Goal: Answer question/provide support: Share knowledge or assist other users

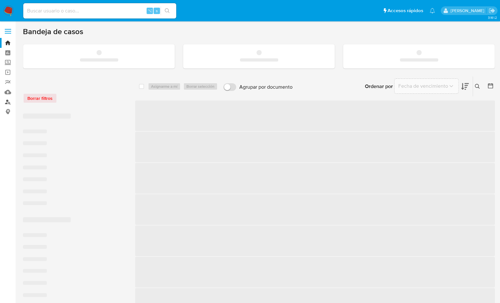
click at [9, 101] on link "Buscador de personas" at bounding box center [38, 102] width 76 height 10
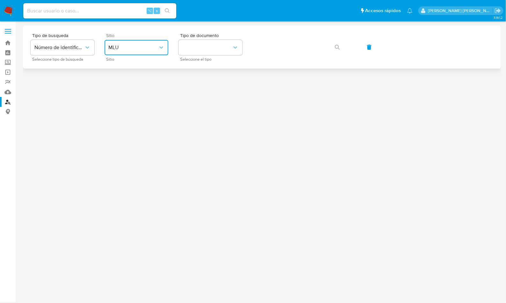
click at [155, 52] on button "MLU" at bounding box center [137, 47] width 64 height 15
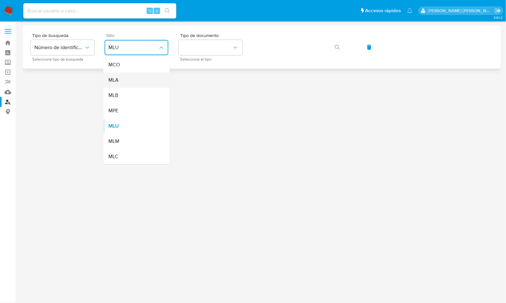
click at [129, 78] on div "MLA" at bounding box center [134, 79] width 52 height 15
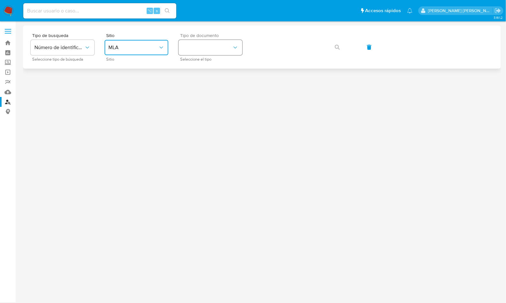
click at [202, 52] on button "identificationType" at bounding box center [211, 47] width 64 height 15
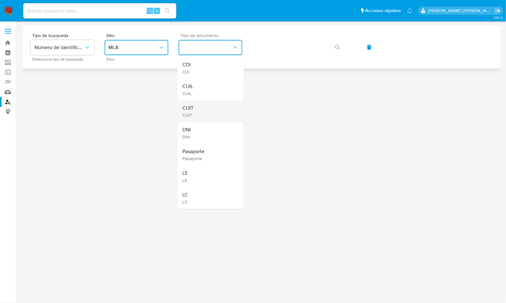
click at [204, 109] on div "CUIT CUIT" at bounding box center [208, 111] width 52 height 22
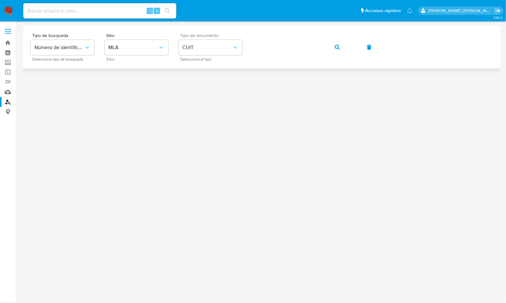
click at [49, 14] on input at bounding box center [99, 11] width 153 height 8
click at [4, 14] on img at bounding box center [8, 10] width 11 height 11
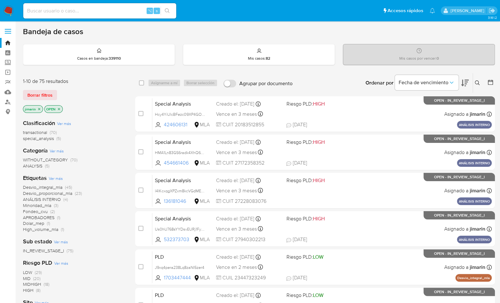
click at [479, 84] on icon at bounding box center [477, 82] width 5 height 5
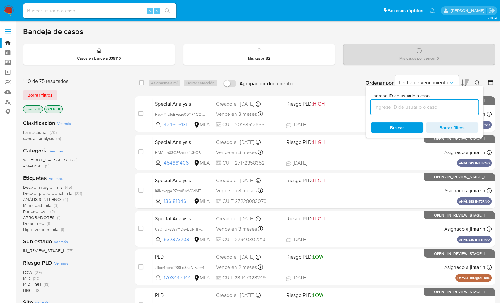
click at [426, 110] on input at bounding box center [425, 107] width 108 height 8
type input "488350975"
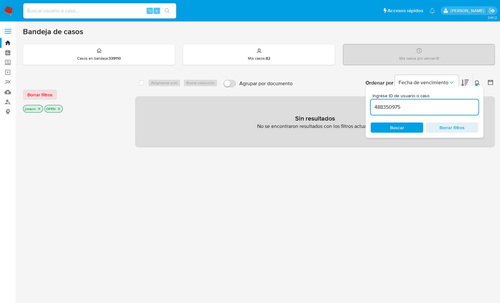
click at [58, 108] on icon "close-filter" at bounding box center [59, 109] width 2 height 2
click at [36, 109] on p "jimarin" at bounding box center [32, 108] width 19 height 7
click at [38, 108] on icon "close-filter" at bounding box center [39, 109] width 2 height 2
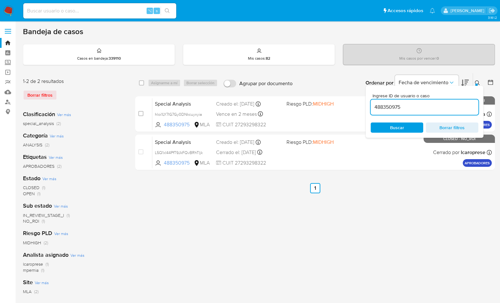
click at [472, 78] on div "Ordenar por Fecha de vencimiento" at bounding box center [417, 83] width 112 height 20
click at [475, 80] on icon at bounding box center [477, 82] width 5 height 5
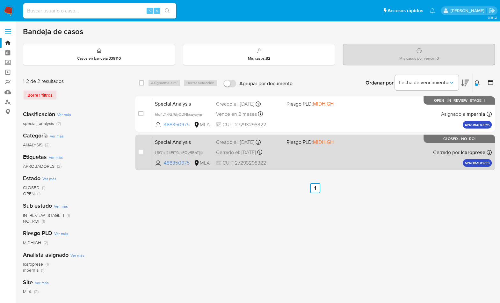
click at [404, 159] on div "Special Analysis L5Q1xI44PfT9JkFQvBRhTljk 488350975 MLA Riesgo PLD: MIDHIGH Cre…" at bounding box center [322, 152] width 340 height 32
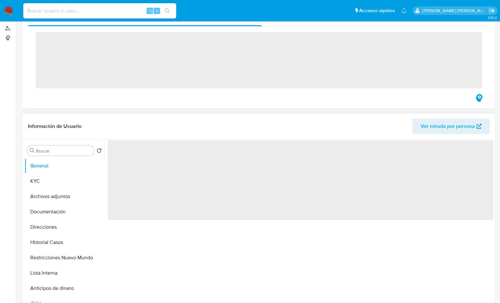
scroll to position [103, 0]
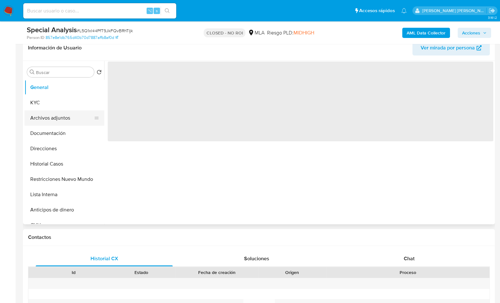
click at [61, 121] on button "Archivos adjuntos" at bounding box center [62, 117] width 75 height 15
select select "10"
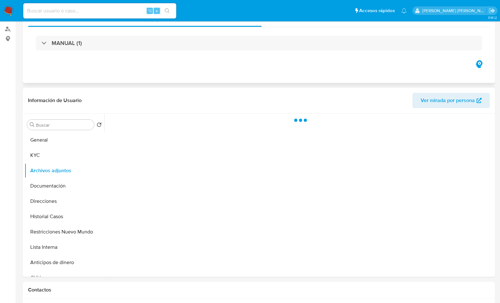
scroll to position [0, 0]
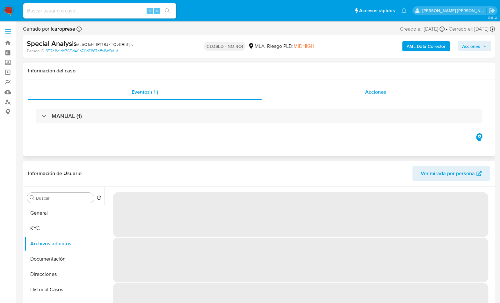
click at [375, 86] on div "Acciones" at bounding box center [376, 91] width 228 height 15
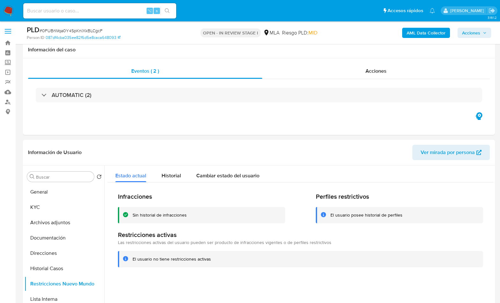
select select "10"
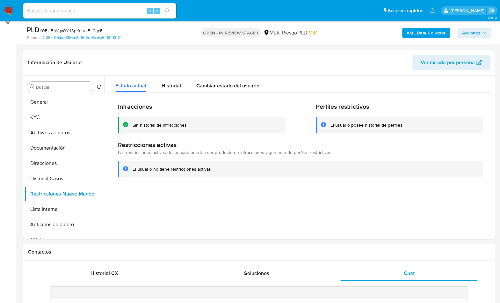
scroll to position [1350, 0]
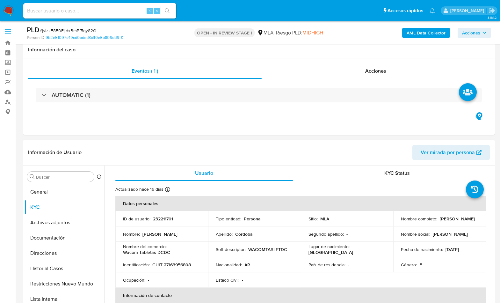
select select "10"
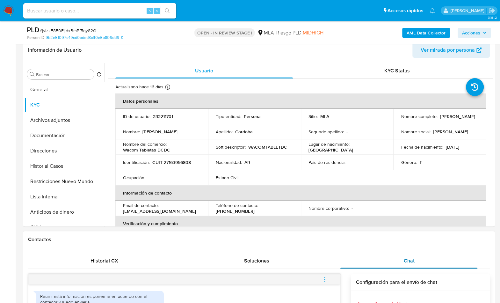
scroll to position [388, 0]
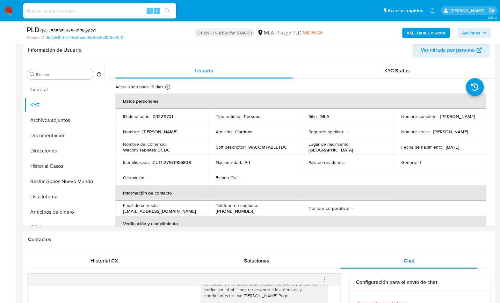
click at [396, 255] on div "Chat" at bounding box center [409, 260] width 137 height 15
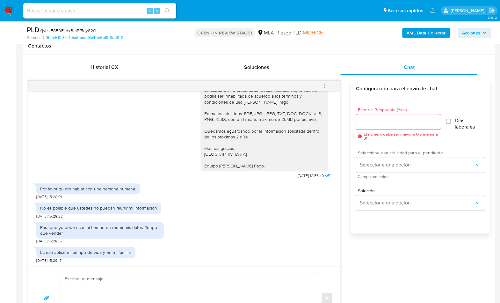
scroll to position [318, 0]
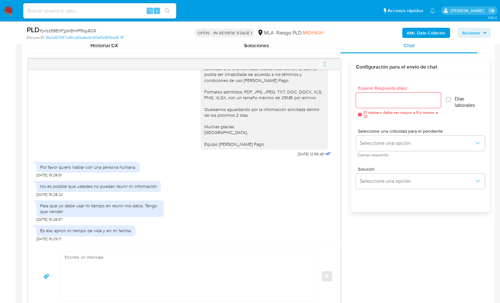
click at [136, 276] on textarea at bounding box center [187, 276] width 245 height 49
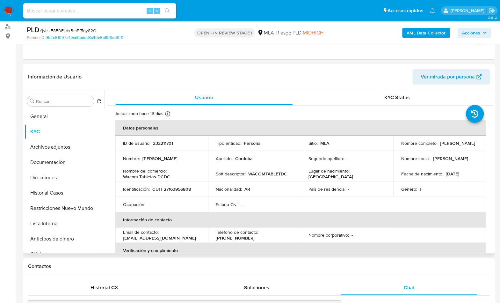
scroll to position [74, 0]
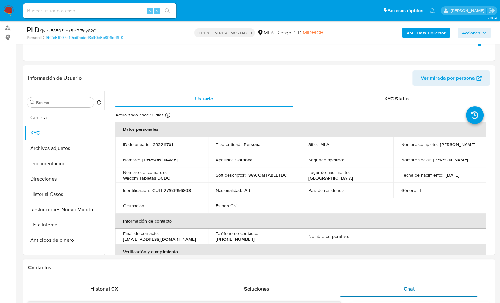
click at [405, 283] on div "Chat" at bounding box center [409, 288] width 137 height 15
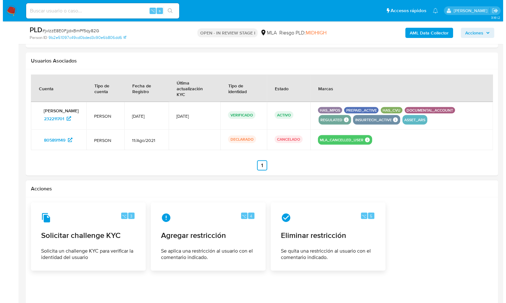
scroll to position [1035, 0]
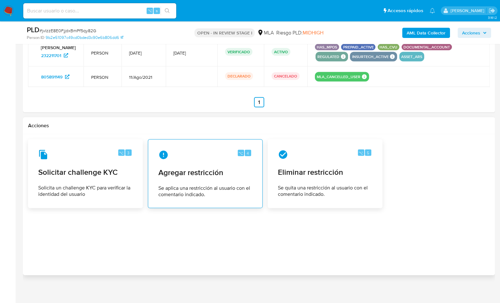
click at [186, 145] on div "⌥ 4 Agregar restricción Se aplica una restricción al usuario con el comentario …" at bounding box center [205, 174] width 104 height 58
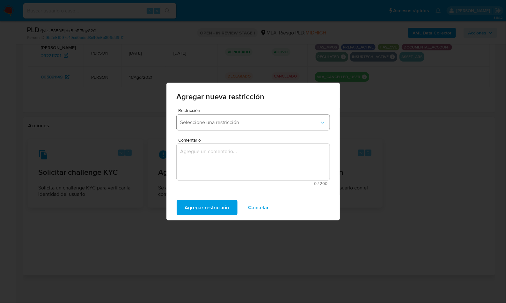
click at [226, 130] on button "Seleccione una restricción" at bounding box center [253, 122] width 153 height 15
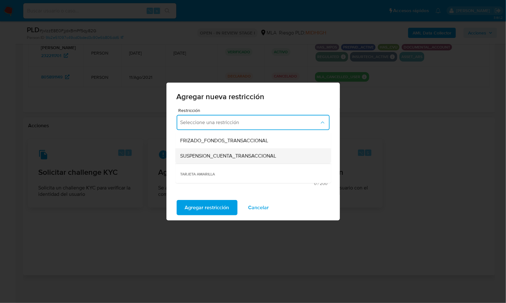
scroll to position [76, 0]
click at [220, 158] on span "SUSPENSION_CUENTA_TRANSACCIONAL" at bounding box center [228, 155] width 96 height 6
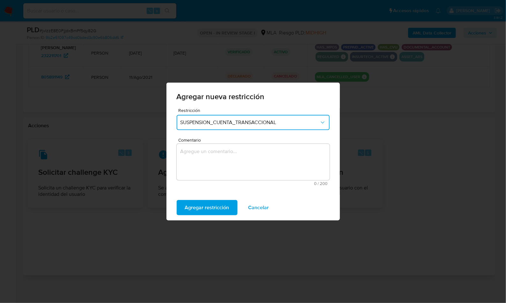
click at [220, 158] on textarea "Comentario" at bounding box center [253, 162] width 153 height 36
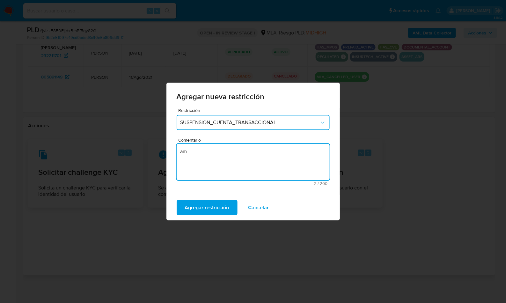
type textarea "a"
type textarea "AML"
click at [196, 208] on span "Agregar restricción" at bounding box center [207, 208] width 44 height 14
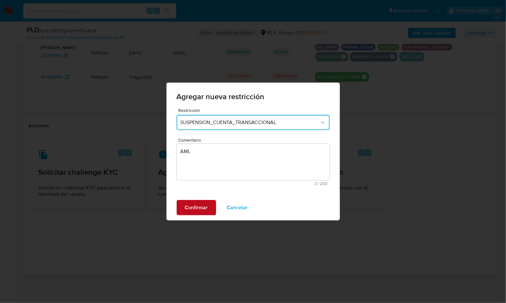
click at [197, 207] on span "Confirmar" at bounding box center [196, 208] width 23 height 14
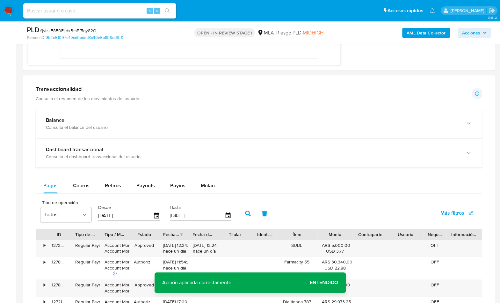
scroll to position [340, 0]
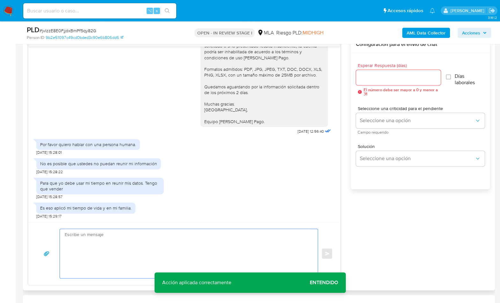
click at [232, 231] on textarea at bounding box center [187, 253] width 245 height 49
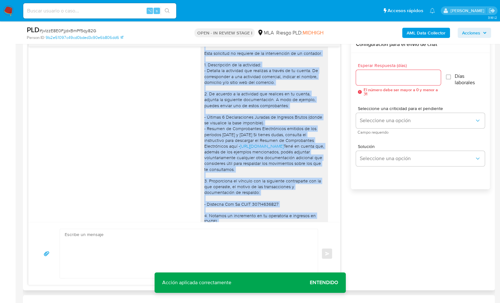
scroll to position [388, 0]
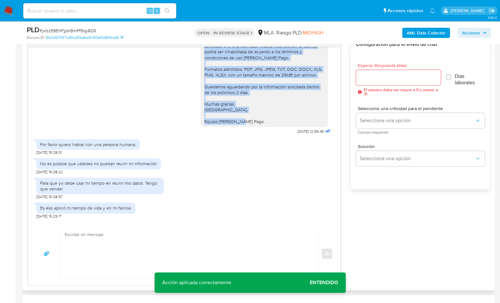
drag, startPoint x: 198, startPoint y: 87, endPoint x: 255, endPoint y: 121, distance: 66.6
copy div "Hola, Muchas gracias por tu respuesta, sin embargo, vamos a necesitar que nos p…"
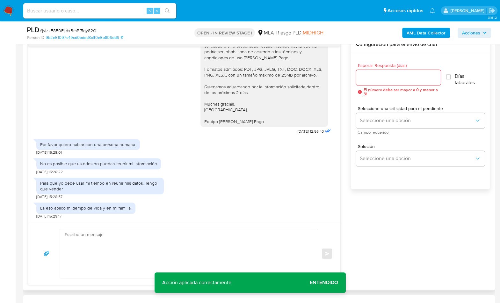
click at [167, 232] on textarea at bounding box center [187, 253] width 245 height 49
paste textarea "Hola, Muchas gracias por tu respuesta, sin embargo, vamos a necesitar que nos p…"
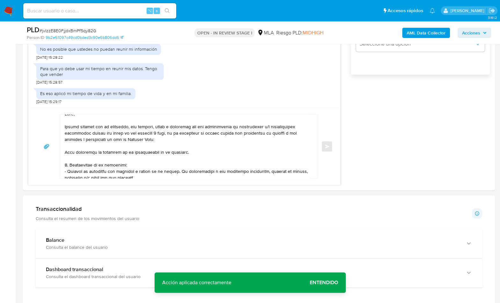
scroll to position [0, 0]
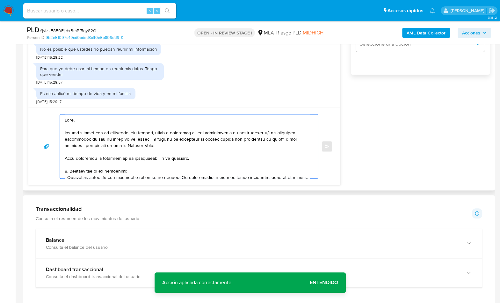
click at [80, 126] on textarea at bounding box center [187, 146] width 245 height 64
drag, startPoint x: 65, startPoint y: 130, endPoint x: 154, endPoint y: 130, distance: 88.6
click at [154, 130] on textarea at bounding box center [187, 146] width 245 height 64
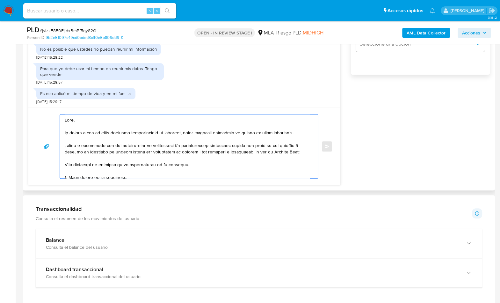
click at [282, 130] on textarea at bounding box center [187, 146] width 245 height 64
click at [65, 152] on textarea at bounding box center [187, 146] width 245 height 64
click at [108, 139] on textarea at bounding box center [187, 146] width 245 height 64
click at [65, 152] on textarea at bounding box center [187, 146] width 245 height 64
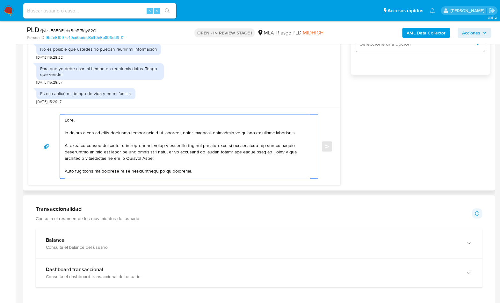
drag, startPoint x: 66, startPoint y: 159, endPoint x: 160, endPoint y: 163, distance: 94.1
click at [160, 163] on textarea at bounding box center [187, 146] width 245 height 64
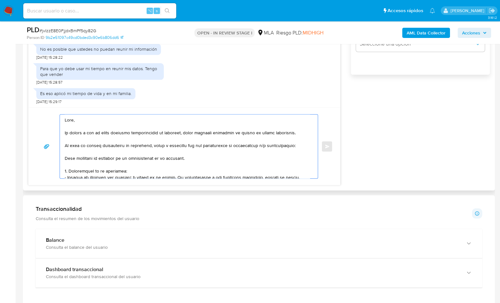
click at [232, 152] on textarea at bounding box center [187, 146] width 245 height 64
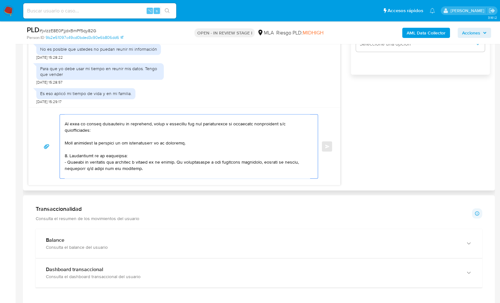
scroll to position [26, 0]
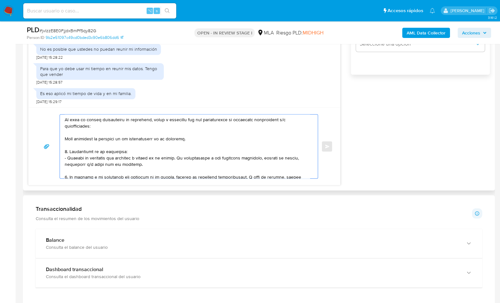
click at [212, 148] on textarea at bounding box center [187, 146] width 245 height 64
click at [204, 144] on textarea at bounding box center [187, 146] width 245 height 64
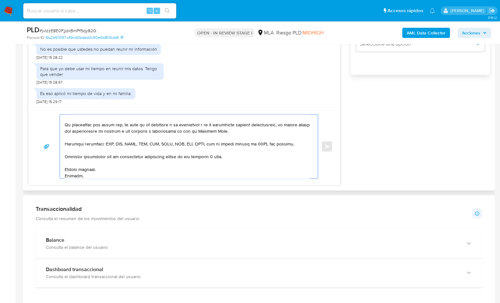
scroll to position [196, 0]
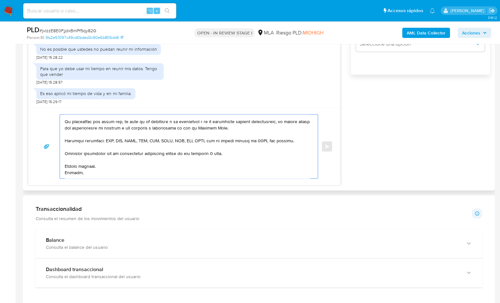
drag, startPoint x: 246, startPoint y: 134, endPoint x: 68, endPoint y: 121, distance: 179.3
click at [68, 121] on textarea at bounding box center [187, 146] width 245 height 64
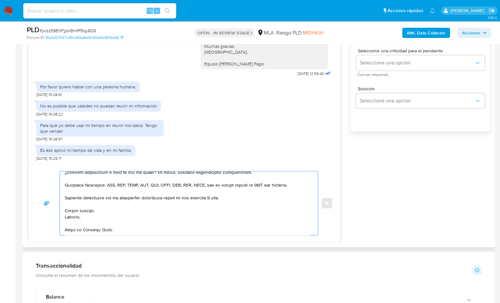
scroll to position [354, 0]
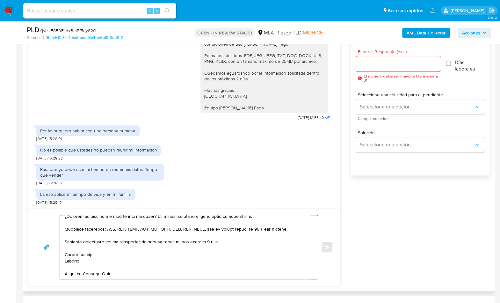
type textarea "Hola, En virtud a que no hemos recibido documentación de respaldo, hemos decidi…"
click at [378, 60] on input "Esperar Respuesta (días)" at bounding box center [398, 64] width 85 height 8
click at [378, 65] on input "Esperar Respuesta (días)" at bounding box center [398, 64] width 85 height 8
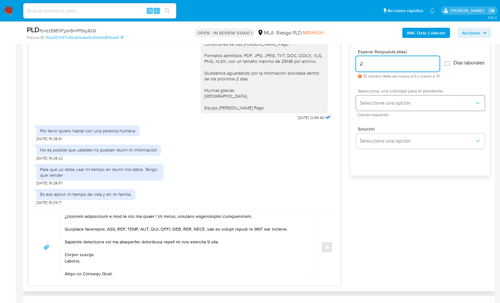
type input "2"
click at [373, 105] on span "Seleccione una opción" at bounding box center [417, 103] width 115 height 6
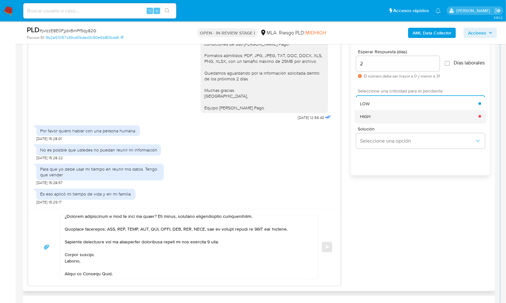
click at [376, 118] on div "HIGH" at bounding box center [419, 116] width 119 height 13
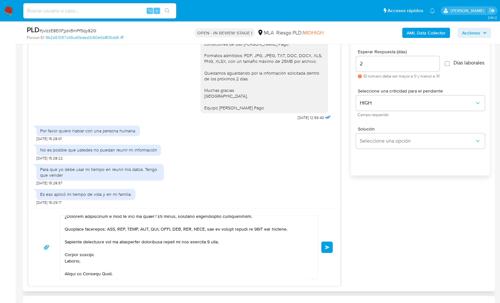
click at [327, 248] on button "Enviar" at bounding box center [326, 246] width 11 height 11
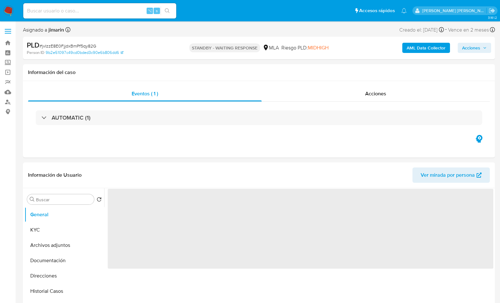
select select "10"
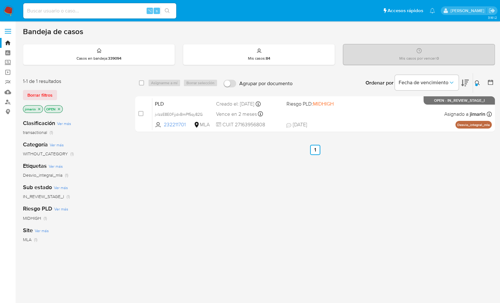
click at [479, 80] on icon at bounding box center [477, 82] width 5 height 5
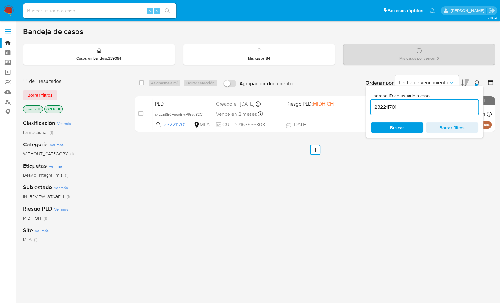
click at [457, 104] on input "232211701" at bounding box center [425, 107] width 108 height 8
type input "2467225576"
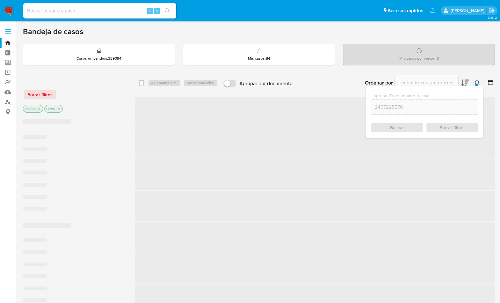
click at [480, 81] on button at bounding box center [478, 83] width 11 height 8
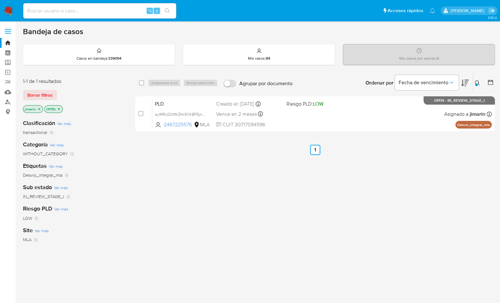
click at [480, 81] on button at bounding box center [478, 83] width 11 height 8
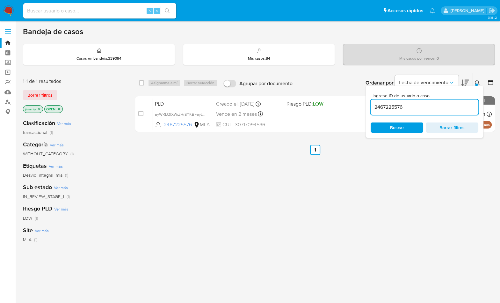
click at [474, 81] on button at bounding box center [478, 83] width 11 height 8
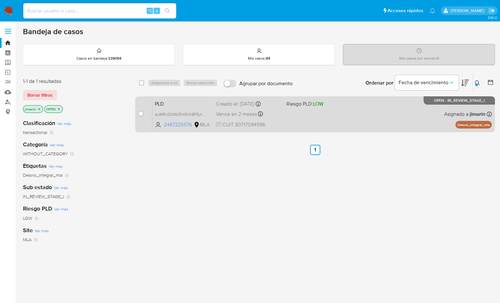
click at [395, 121] on div "PLD ayWRLQlXWiZHrSYKBF5ytsB6 2467225576 MLA Riesgo PLD: LOW Creado el: 12/09/20…" at bounding box center [322, 114] width 340 height 32
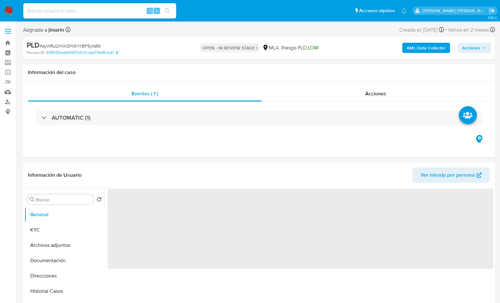
select select "10"
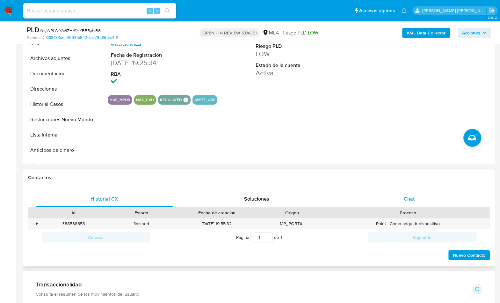
click at [403, 193] on div "Chat" at bounding box center [409, 198] width 137 height 15
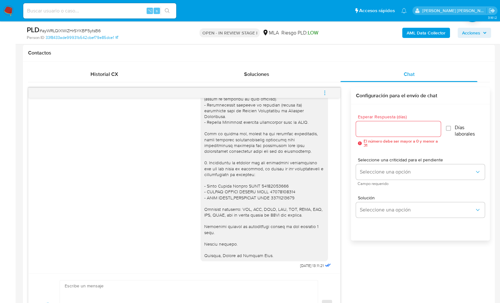
scroll to position [171, 0]
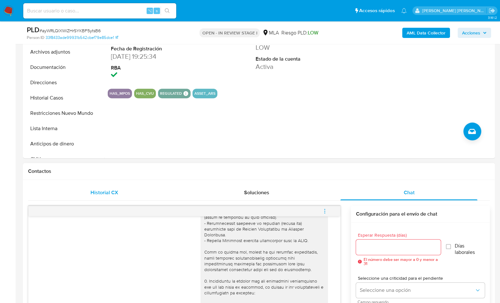
click at [97, 187] on div "Historial CX" at bounding box center [104, 192] width 137 height 15
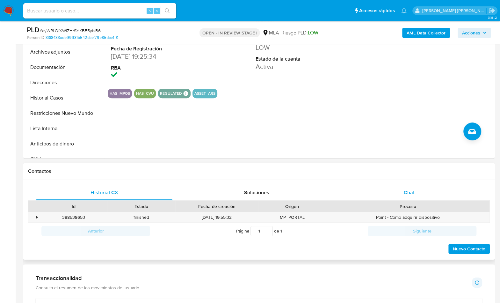
click at [428, 187] on div "Chat" at bounding box center [409, 192] width 137 height 15
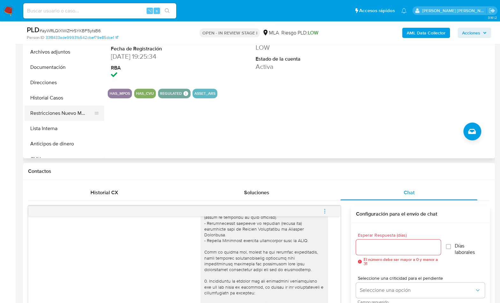
click at [56, 114] on button "Restricciones Nuevo Mundo" at bounding box center [62, 113] width 75 height 15
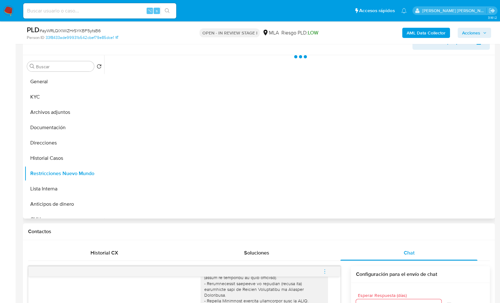
scroll to position [102, 0]
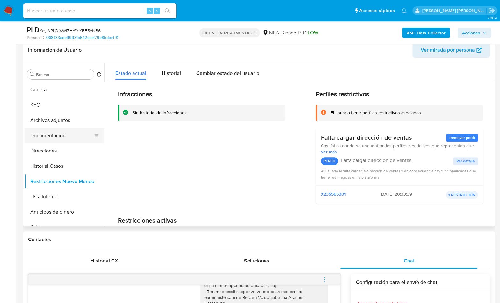
click at [52, 128] on button "Documentación" at bounding box center [62, 135] width 75 height 15
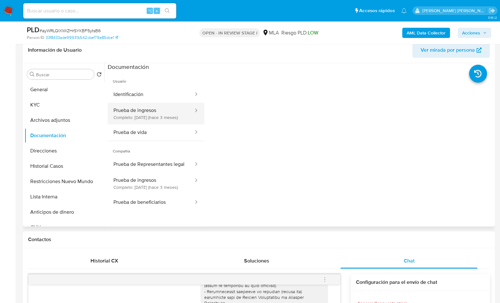
click at [156, 116] on button "Prueba de ingresos Completo: 22/06/2025 (hace 3 meses)" at bounding box center [151, 114] width 86 height 22
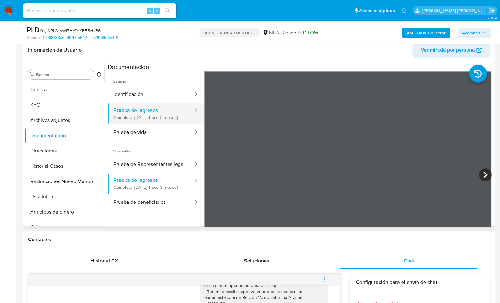
scroll to position [55, 0]
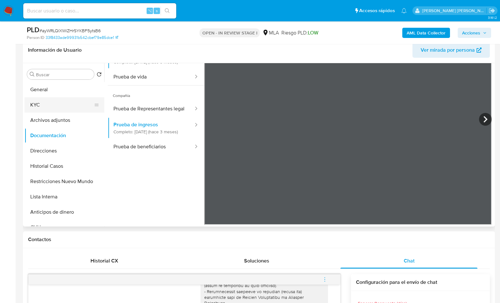
click at [45, 102] on button "KYC" at bounding box center [62, 104] width 75 height 15
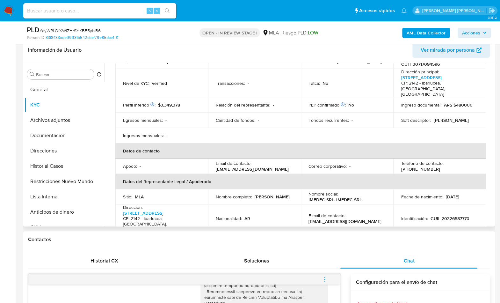
scroll to position [88, 0]
click at [69, 122] on button "Archivos adjuntos" at bounding box center [62, 120] width 75 height 15
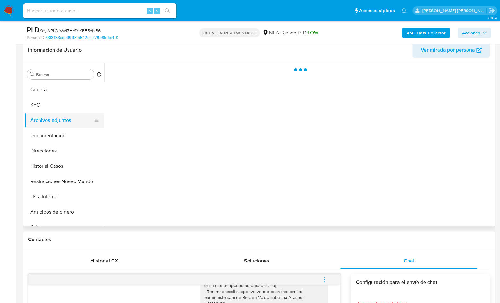
scroll to position [0, 0]
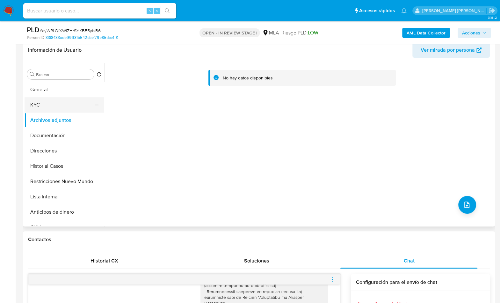
click at [51, 107] on button "KYC" at bounding box center [62, 104] width 75 height 15
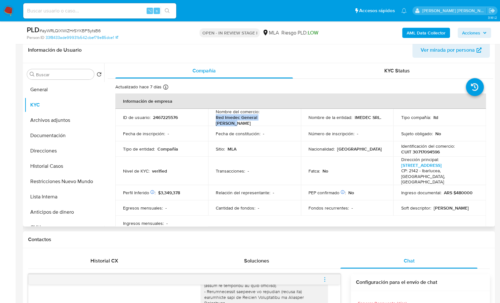
drag, startPoint x: 215, startPoint y: 120, endPoint x: 280, endPoint y: 121, distance: 65.4
click at [280, 121] on td "Nombre del comercio : Red Imedec General Villegas" at bounding box center [254, 117] width 93 height 17
copy p "Red Imedec General Villegas"
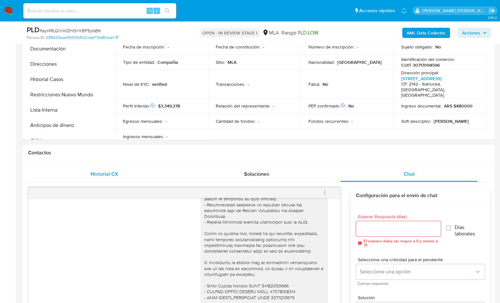
drag, startPoint x: 95, startPoint y: 180, endPoint x: 103, endPoint y: 175, distance: 8.9
click at [96, 180] on div "Historial CX" at bounding box center [104, 173] width 137 height 15
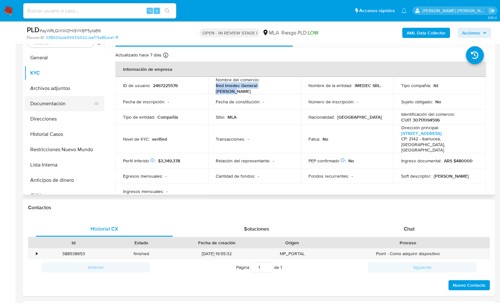
click at [68, 102] on button "Documentación" at bounding box center [62, 103] width 75 height 15
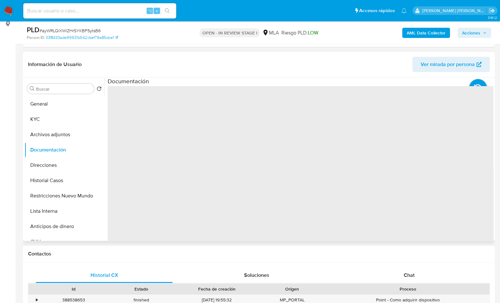
scroll to position [84, 0]
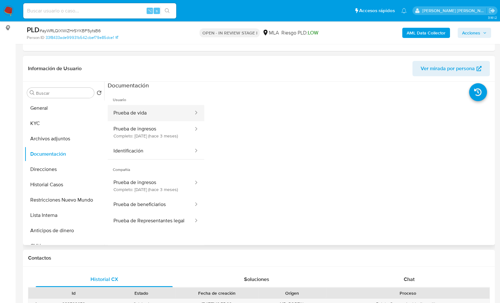
click at [134, 108] on button "Prueba de vida" at bounding box center [151, 113] width 86 height 16
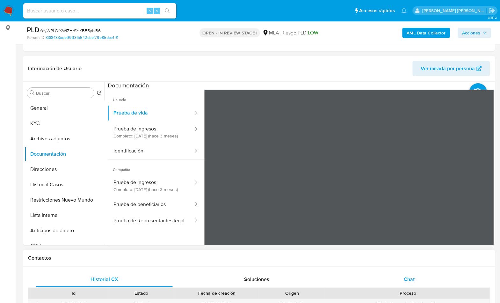
click at [415, 275] on div "Chat" at bounding box center [409, 279] width 137 height 15
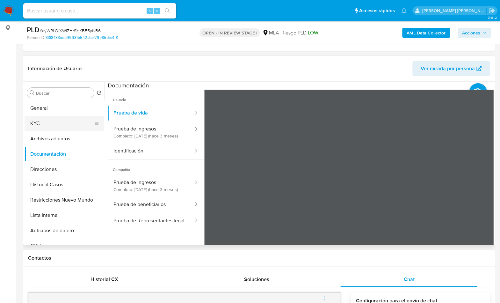
click at [55, 122] on button "KYC" at bounding box center [62, 123] width 75 height 15
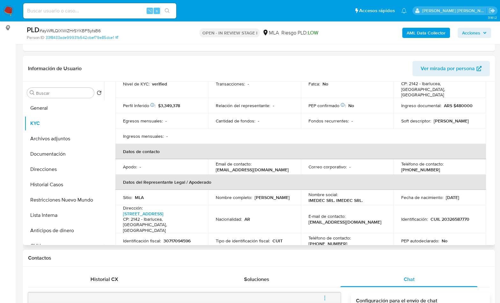
scroll to position [97, 0]
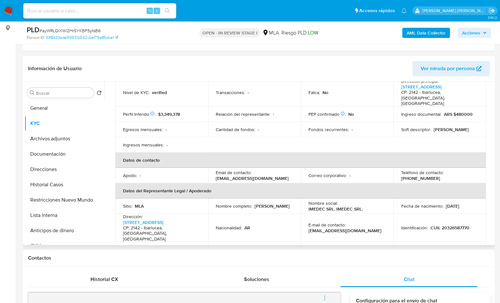
click at [440, 175] on p "(341) 5446828" at bounding box center [420, 178] width 39 height 6
copy p "5446828"
drag, startPoint x: 270, startPoint y: 173, endPoint x: 216, endPoint y: 173, distance: 53.9
click at [216, 173] on td "Email de contacto : mcafarell@blindajesmagneticos.com.ar" at bounding box center [254, 175] width 93 height 15
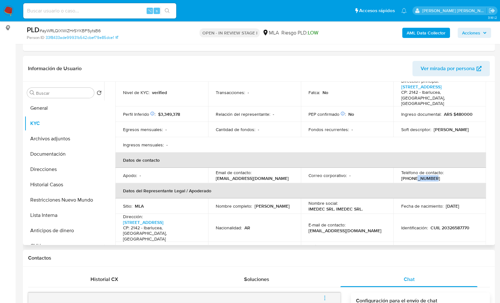
copy p "mcafarell@blindajesmagneticos.com.ar"
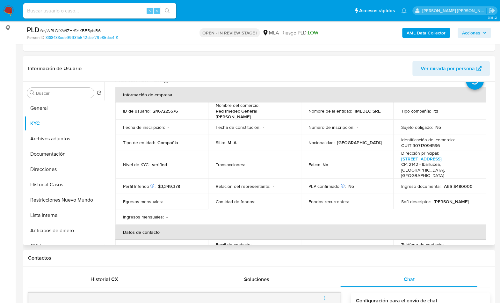
scroll to position [0, 0]
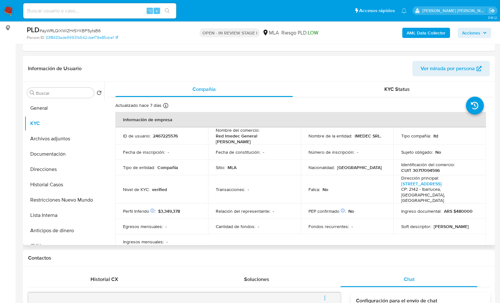
click at [425, 167] on p "CUIT 30717094596" at bounding box center [420, 170] width 39 height 6
copy p "30717094596"
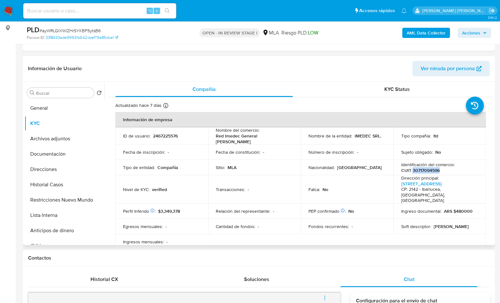
copy p "30717094596"
click at [421, 170] on p "CUIT 30717094596" at bounding box center [420, 170] width 39 height 6
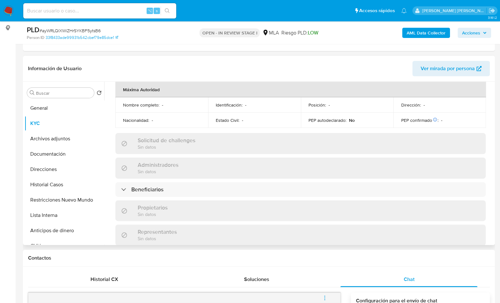
scroll to position [459, 0]
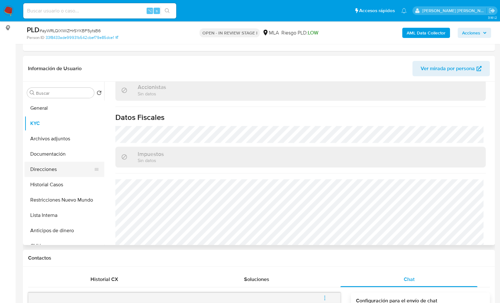
click at [63, 170] on button "Direcciones" at bounding box center [62, 169] width 75 height 15
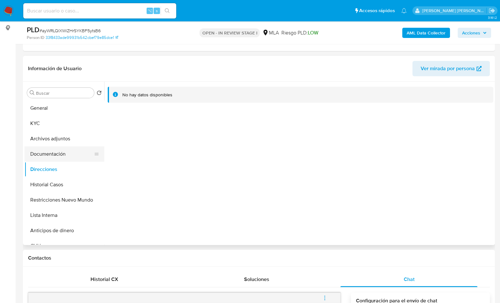
click at [70, 157] on button "Documentación" at bounding box center [62, 153] width 75 height 15
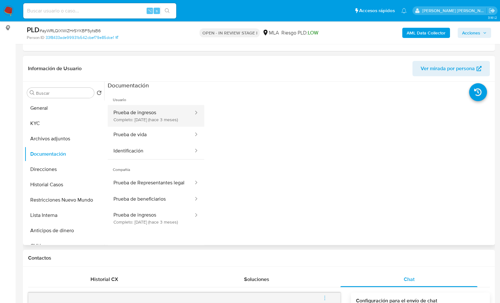
click at [145, 123] on button "Prueba de ingresos Completo: 22/06/2025 (hace 3 meses)" at bounding box center [151, 116] width 86 height 22
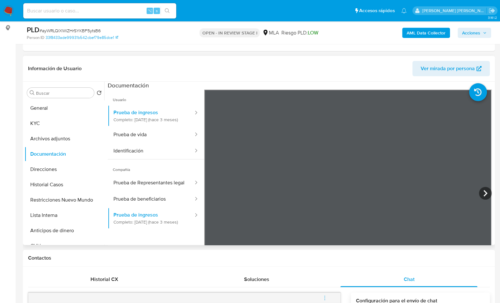
scroll to position [55, 0]
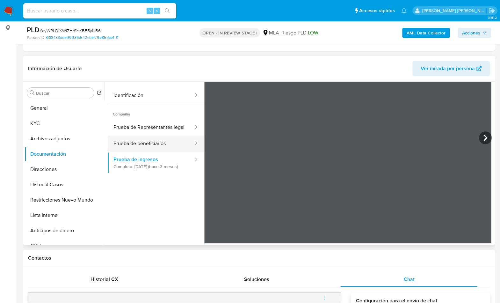
click at [149, 152] on button "Prueba de beneficiarios" at bounding box center [151, 144] width 86 height 16
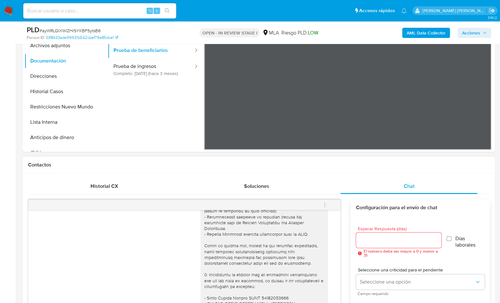
scroll to position [143, 0]
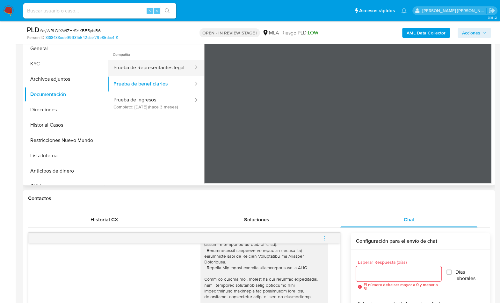
click at [165, 75] on button "Prueba de Representantes legal" at bounding box center [151, 68] width 86 height 16
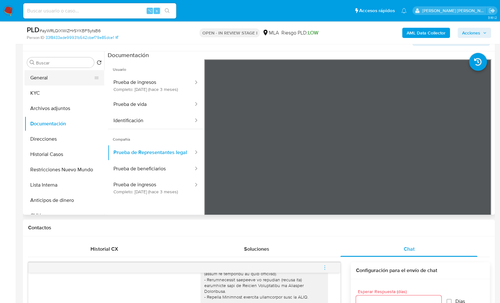
scroll to position [99, 0]
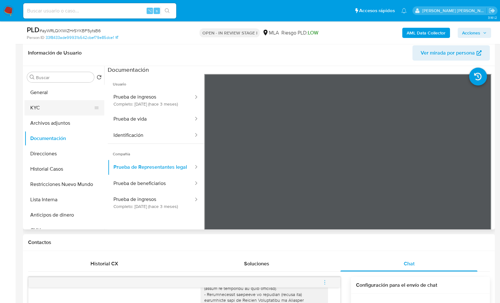
click at [47, 102] on button "KYC" at bounding box center [62, 107] width 75 height 15
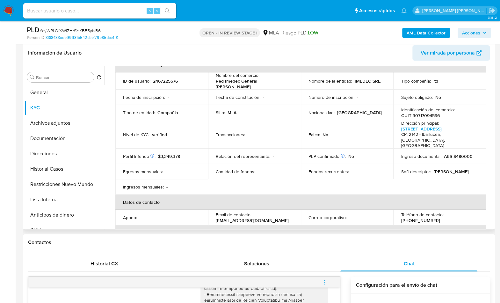
scroll to position [41, 0]
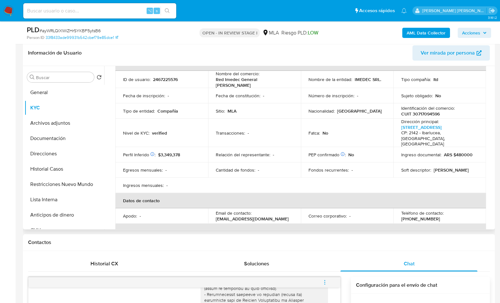
drag, startPoint x: 216, startPoint y: 211, endPoint x: 292, endPoint y: 212, distance: 76.5
click at [289, 216] on p "mcafarell@blindajesmagneticos.com.ar" at bounding box center [252, 219] width 73 height 6
copy p "mcafarell@blindajesmagneticos.com.ar"
drag, startPoint x: 59, startPoint y: 138, endPoint x: 63, endPoint y: 137, distance: 4.2
click at [59, 138] on button "Documentación" at bounding box center [62, 138] width 75 height 15
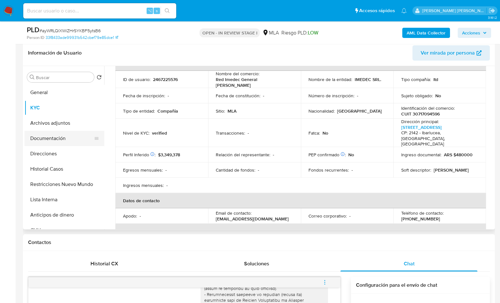
scroll to position [0, 0]
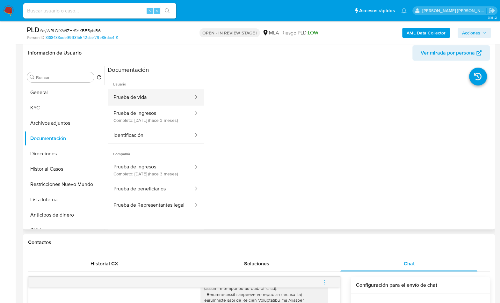
click at [140, 98] on button "Prueba de vida" at bounding box center [151, 97] width 86 height 16
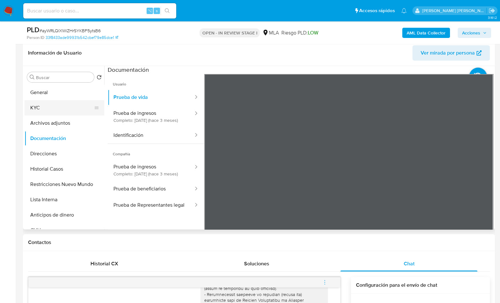
click at [58, 105] on button "KYC" at bounding box center [62, 107] width 75 height 15
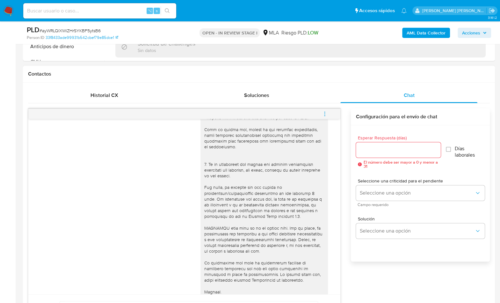
scroll to position [216, 0]
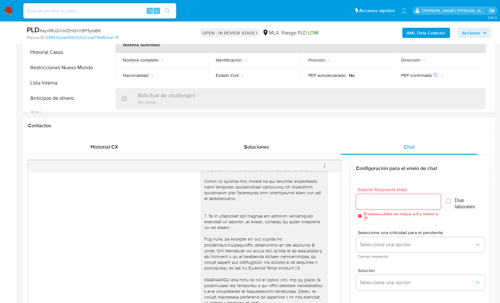
click at [324, 159] on span "menu-action" at bounding box center [325, 165] width 6 height 15
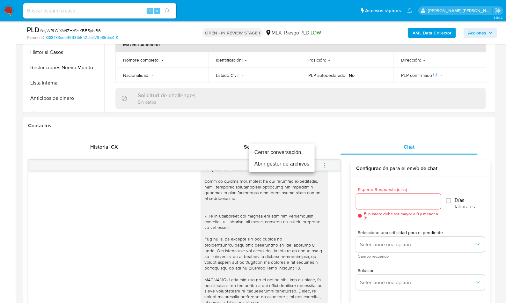
click at [266, 154] on li "Cerrar conversación" at bounding box center [281, 152] width 65 height 11
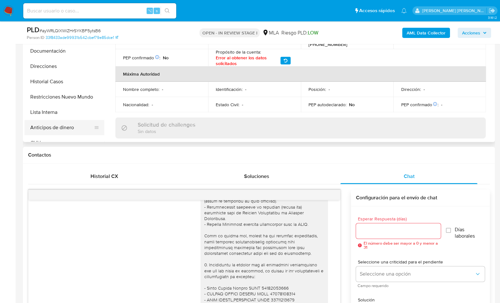
scroll to position [181, 0]
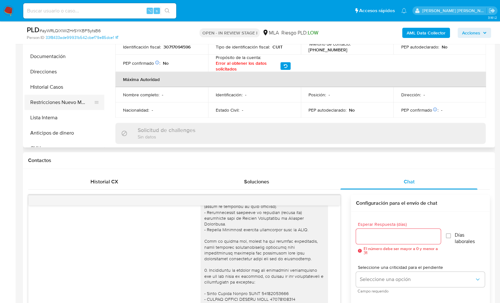
click at [78, 101] on button "Restricciones Nuevo Mundo" at bounding box center [62, 102] width 75 height 15
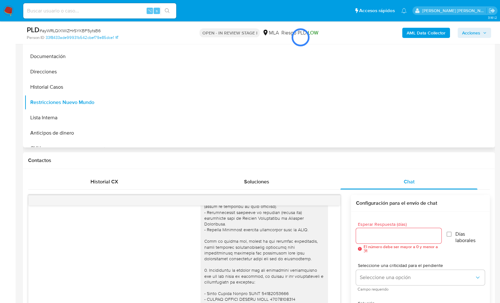
click at [419, 33] on div at bounding box center [301, 37] width 386 height 32
click at [422, 33] on div at bounding box center [301, 37] width 386 height 32
click at [412, 32] on div at bounding box center [301, 37] width 386 height 32
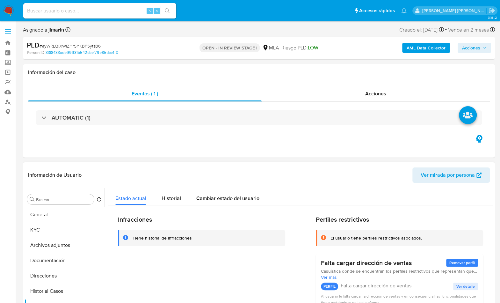
click at [421, 45] on b "AML Data Collector" at bounding box center [426, 48] width 39 height 10
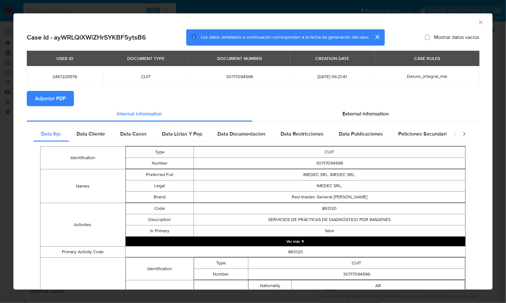
click at [67, 100] on button "Adjuntar PDF" at bounding box center [50, 98] width 47 height 15
click at [478, 24] on icon "Cerrar ventana" at bounding box center [481, 22] width 6 height 6
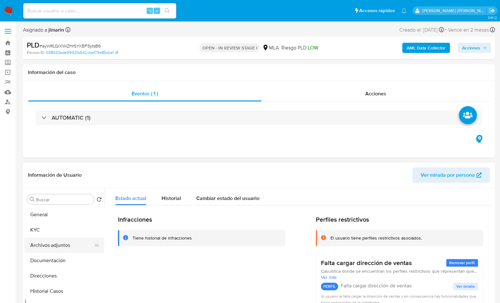
click at [46, 244] on button "Archivos adjuntos" at bounding box center [62, 245] width 75 height 15
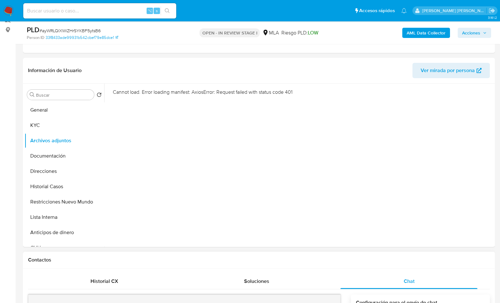
scroll to position [76, 0]
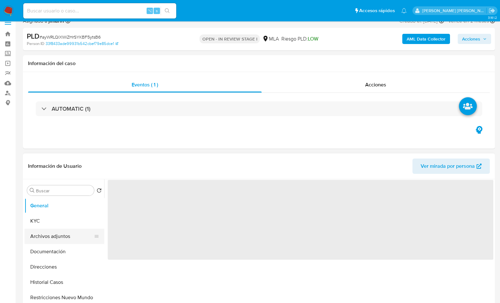
click at [62, 233] on button "Archivos adjuntos" at bounding box center [62, 236] width 75 height 15
select select "10"
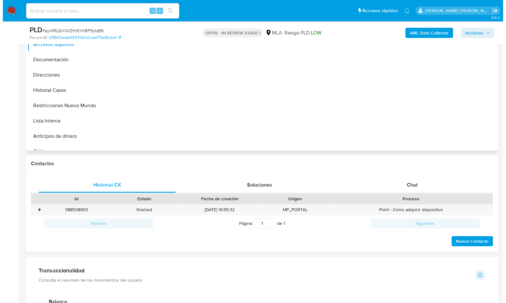
scroll to position [55, 0]
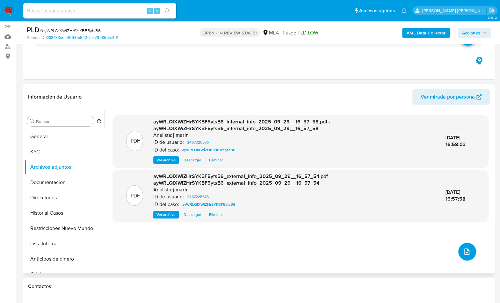
click at [460, 251] on button "upload-file" at bounding box center [468, 252] width 18 height 18
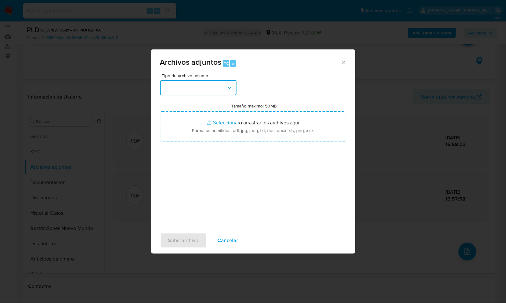
click at [190, 88] on button "button" at bounding box center [198, 87] width 77 height 15
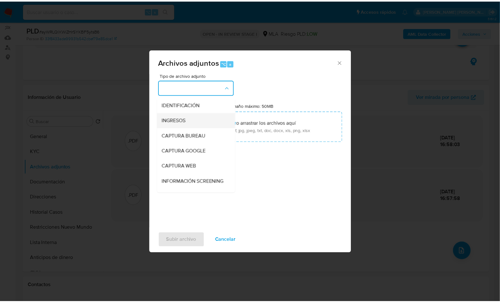
scroll to position [120, 0]
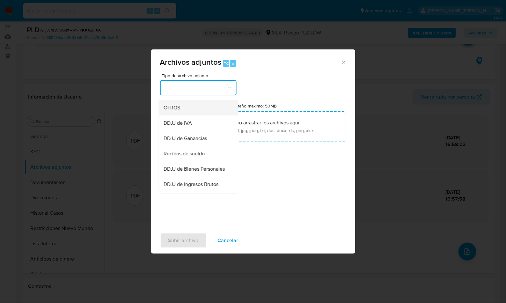
click at [187, 115] on div "OTROS" at bounding box center [196, 107] width 65 height 15
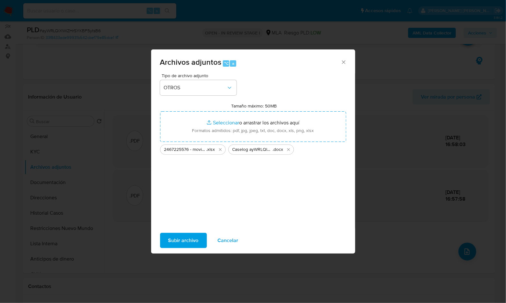
click at [172, 238] on span "Subir archivo" at bounding box center [183, 240] width 30 height 14
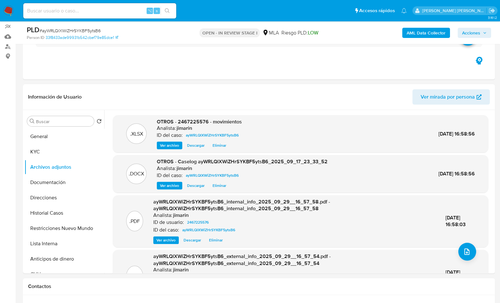
click at [477, 26] on div "AML Data Collector Acciones" at bounding box center [414, 32] width 153 height 15
click at [474, 30] on span "Acciones" at bounding box center [471, 33] width 18 height 10
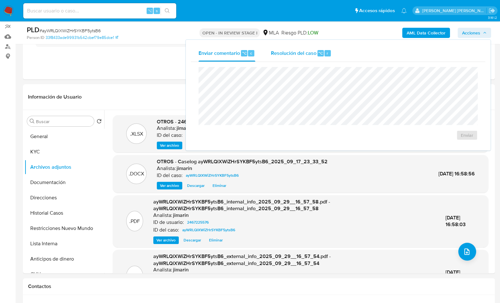
click at [322, 49] on div "Resolución del caso ⌥ r" at bounding box center [301, 53] width 61 height 17
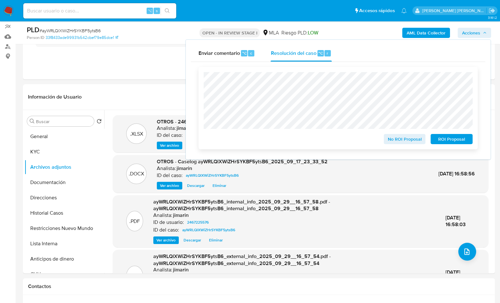
click at [394, 142] on span "No ROI Proposal" at bounding box center [404, 139] width 33 height 9
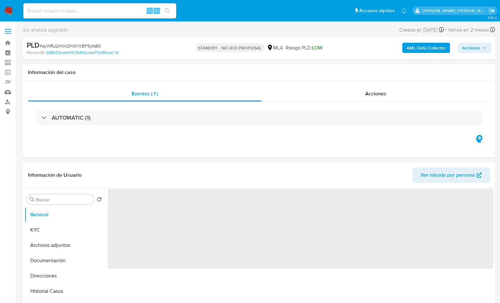
select select "10"
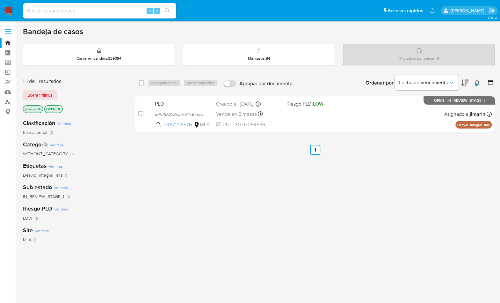
click at [474, 83] on button at bounding box center [478, 83] width 11 height 8
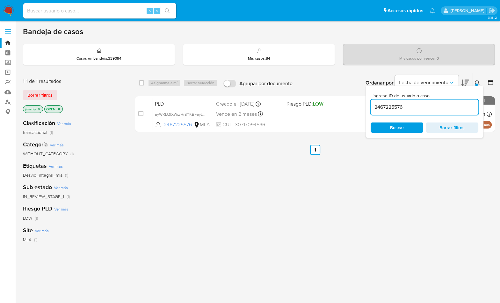
click at [452, 105] on input "2467225576" at bounding box center [425, 107] width 108 height 8
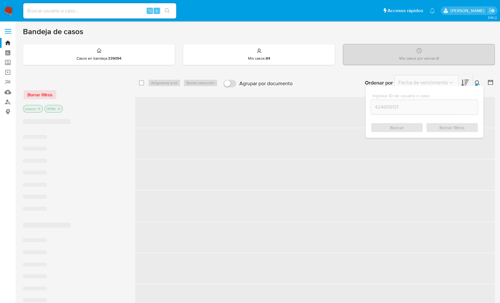
click at [476, 84] on div at bounding box center [476, 85] width 3 height 3
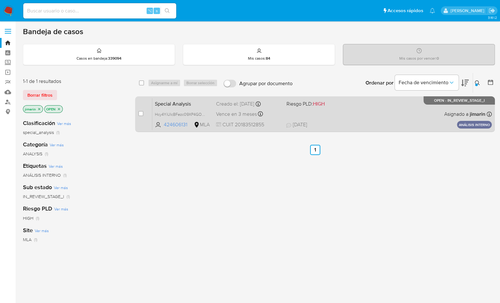
click at [397, 113] on div "Special Analysis Hcy4YiUlcBFezc09XP4GOoj0 424606131 MLA Riesgo PLD: HIGH Creado…" at bounding box center [322, 114] width 340 height 32
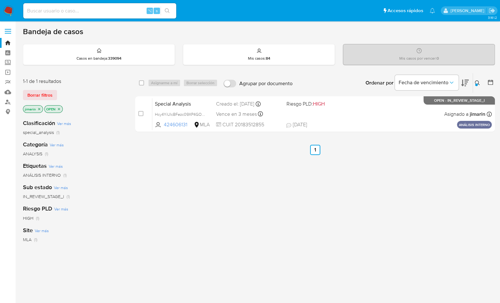
click at [474, 81] on button at bounding box center [478, 83] width 11 height 8
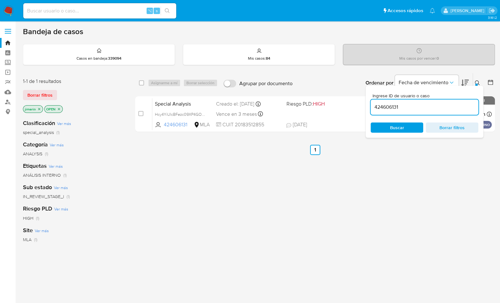
click at [433, 103] on input "424606131" at bounding box center [425, 107] width 108 height 8
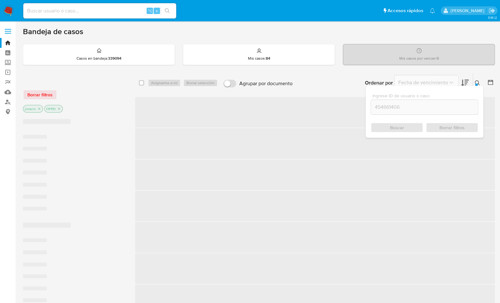
click at [477, 82] on icon at bounding box center [477, 82] width 5 height 5
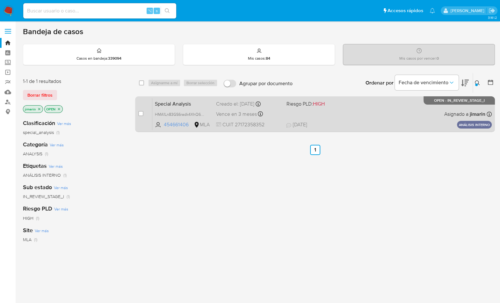
click at [438, 118] on div "Special Analysis HMA1Ln83GS6radk4XhQ6x3ST 454661406 MLA Riesgo PLD: HIGH Creado…" at bounding box center [322, 114] width 340 height 32
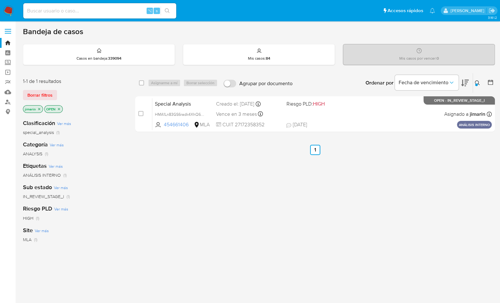
click at [478, 84] on div at bounding box center [476, 85] width 3 height 3
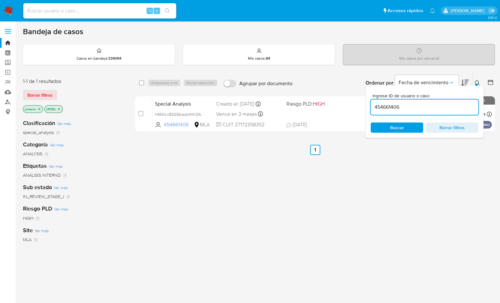
click at [439, 105] on input "454661406" at bounding box center [425, 107] width 108 height 8
click at [477, 82] on icon at bounding box center [477, 82] width 5 height 5
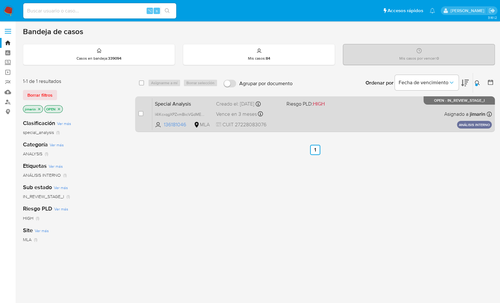
click at [430, 109] on div "Special Analysis l4lKcxqgXPZxm8kcVGdMEvFL 136181046 MLA Riesgo PLD: HIGH Creado…" at bounding box center [322, 114] width 340 height 32
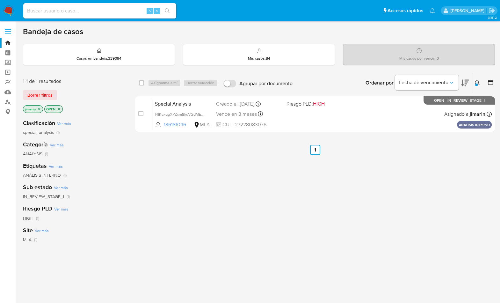
click at [476, 84] on div at bounding box center [476, 85] width 3 height 3
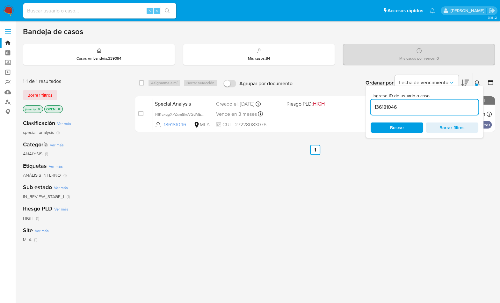
click at [426, 106] on input "136181046" at bounding box center [425, 107] width 108 height 8
click at [477, 84] on div at bounding box center [476, 85] width 3 height 3
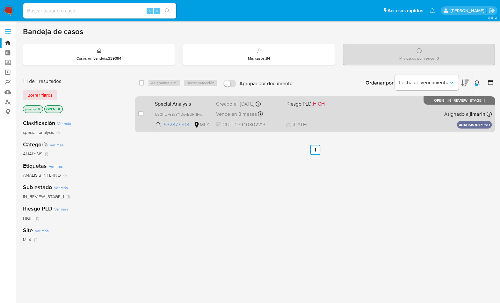
click at [424, 107] on div "Special Analysis Us0hU768sYYDsvEURj1FyVCm 532373703 MLA Riesgo PLD: HIGH Creado…" at bounding box center [322, 114] width 340 height 32
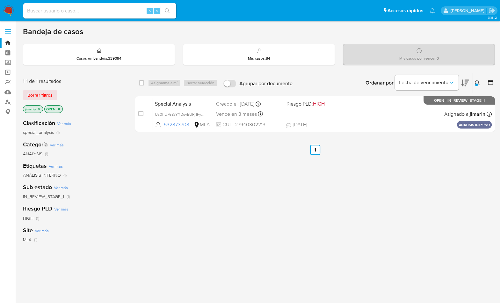
click at [479, 80] on icon at bounding box center [477, 82] width 5 height 5
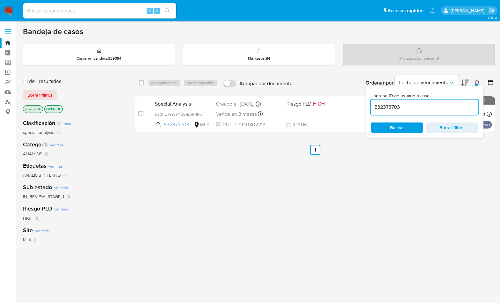
click at [440, 106] on input "532373703" at bounding box center [425, 107] width 108 height 8
type input "458792371"
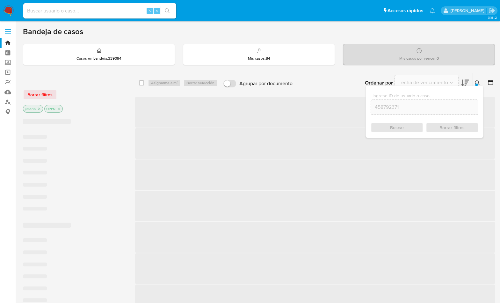
click at [481, 82] on button at bounding box center [478, 83] width 11 height 8
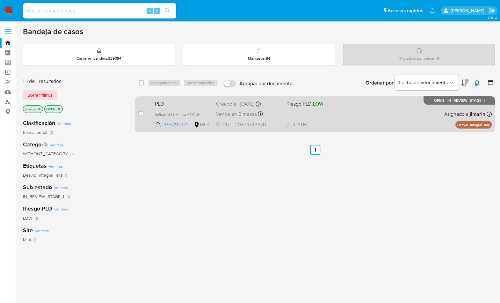
click at [418, 117] on div "PLD fdJLqmG48iHmkwH4X1DFOVzk 458792371 MLA Riesgo PLD: LOW Creado el: [DATE] Cr…" at bounding box center [322, 114] width 340 height 32
click at [140, 114] on input "checkbox" at bounding box center [140, 113] width 5 height 5
checkbox input "true"
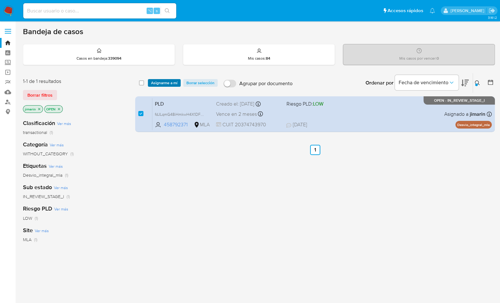
click at [165, 84] on span "Asignarme a mí" at bounding box center [164, 83] width 26 height 6
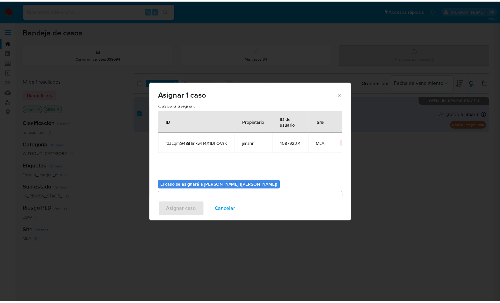
scroll to position [33, 0]
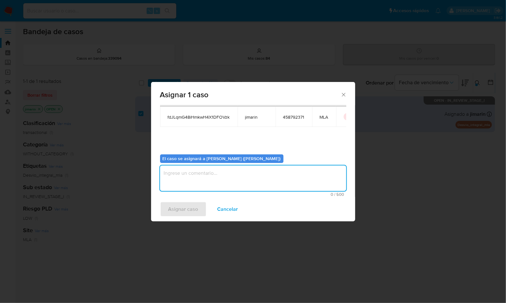
click at [193, 184] on textarea "assign-modal" at bounding box center [253, 178] width 186 height 26
click at [184, 208] on span "Asignar caso" at bounding box center [183, 209] width 30 height 14
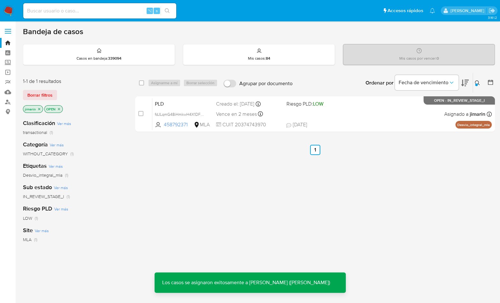
click at [58, 108] on icon "close-filter" at bounding box center [59, 109] width 2 height 2
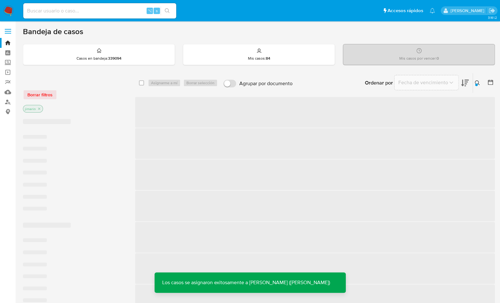
click at [39, 109] on icon "close-filter" at bounding box center [39, 109] width 2 height 2
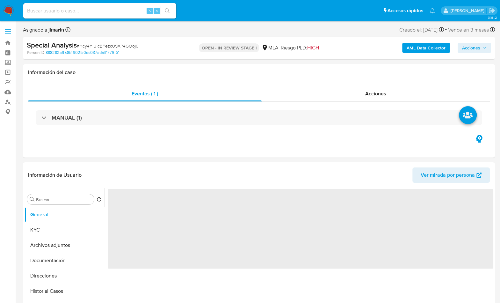
select select "10"
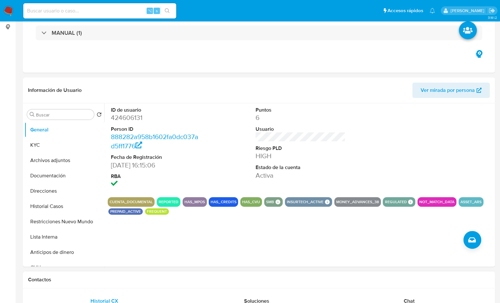
scroll to position [301, 0]
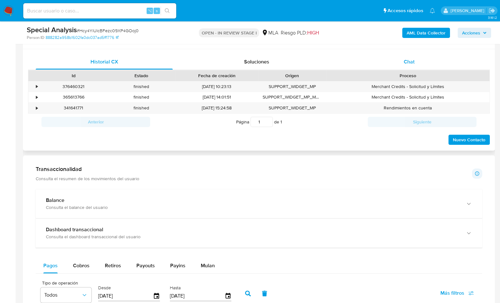
click at [413, 64] on span "Chat" at bounding box center [409, 61] width 11 height 7
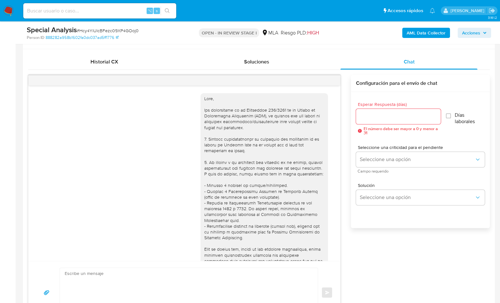
scroll to position [551, 0]
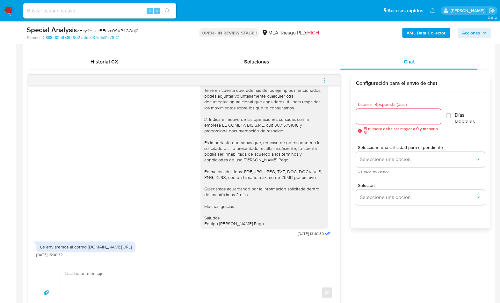
click at [119, 52] on div "Historial CX Soluciones Chat Id Estado Fecha de creación Origen Proceso • 37646…" at bounding box center [259, 189] width 472 height 280
click at [114, 56] on div "Historial CX" at bounding box center [104, 61] width 137 height 15
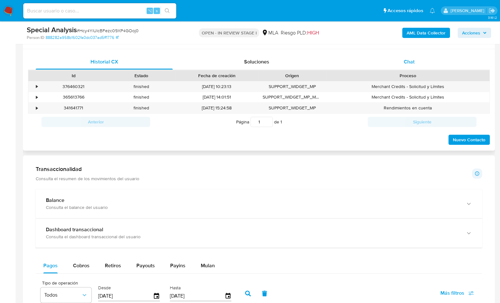
click at [397, 57] on div "Chat" at bounding box center [409, 61] width 137 height 15
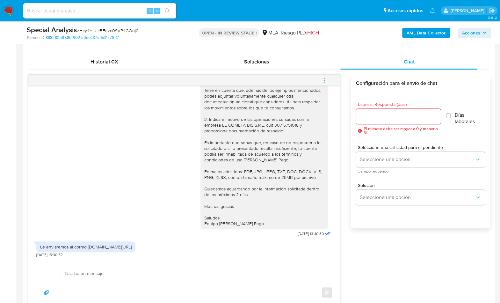
drag, startPoint x: 89, startPoint y: 248, endPoint x: 168, endPoint y: 248, distance: 78.4
click at [168, 248] on div "Le enviaremos al correo [DOMAIN_NAME][URL] [DATE] 15:30:52" at bounding box center [184, 247] width 296 height 19
copy div "[DOMAIN_NAME][URL]"
click at [394, 244] on div "[DATE] 14:48:31 Hola buen dia, soy gerente de la empresa EL COMETA BIS SRL y so…" at bounding box center [259, 199] width 462 height 249
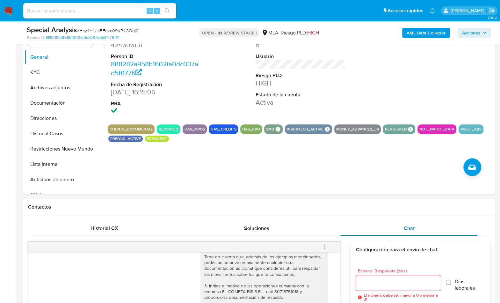
scroll to position [24, 0]
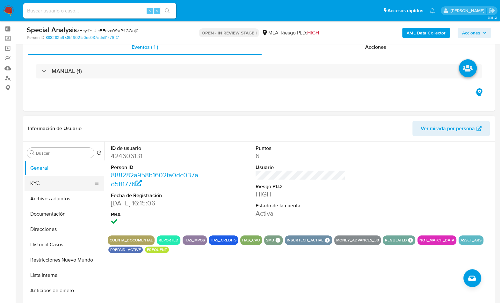
click at [54, 187] on button "KYC" at bounding box center [62, 183] width 75 height 15
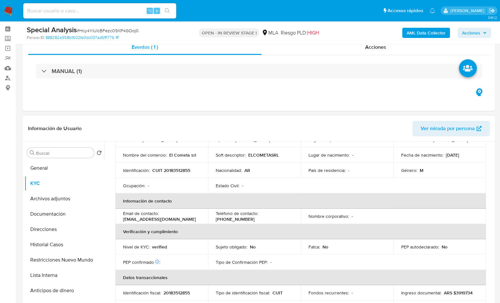
scroll to position [79, 0]
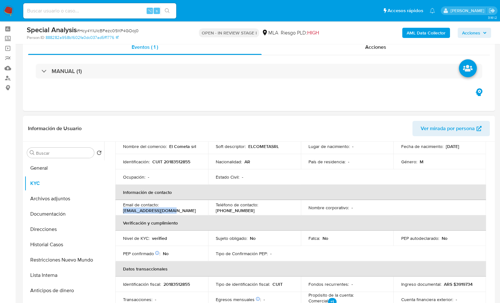
drag, startPoint x: 172, startPoint y: 211, endPoint x: 122, endPoint y: 211, distance: 50.1
click at [122, 211] on td "Email de contacto : [EMAIL_ADDRESS][DOMAIN_NAME]" at bounding box center [161, 207] width 93 height 15
copy p "[EMAIL_ADDRESS][DOMAIN_NAME]"
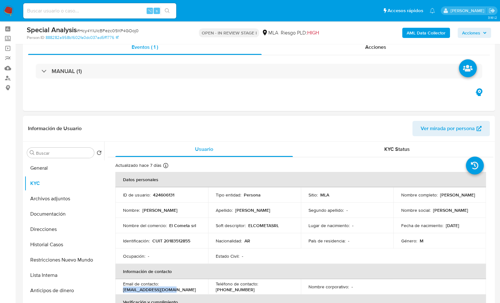
drag, startPoint x: 400, startPoint y: 198, endPoint x: 454, endPoint y: 198, distance: 54.5
click at [454, 198] on div "Nombre completo : [PERSON_NAME]" at bounding box center [439, 195] width 77 height 6
copy p "[PERSON_NAME]"
click at [178, 242] on p "CUIT 20183512855" at bounding box center [171, 241] width 38 height 6
click at [178, 241] on p "CUIT 20183512855" at bounding box center [171, 241] width 38 height 6
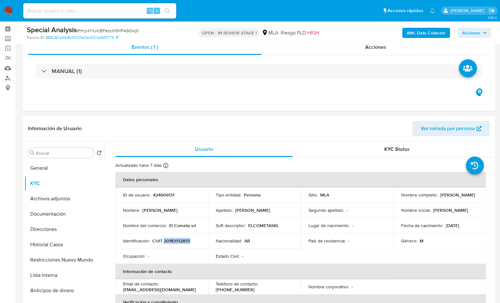
copy p "20183512855"
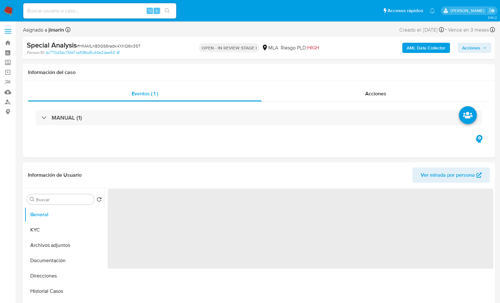
select select "10"
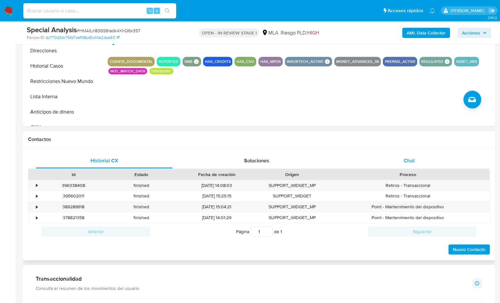
click at [437, 160] on div "Chat" at bounding box center [409, 160] width 137 height 15
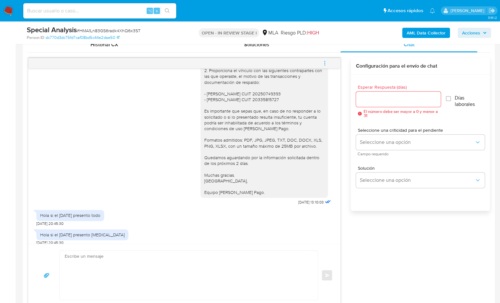
scroll to position [609, 0]
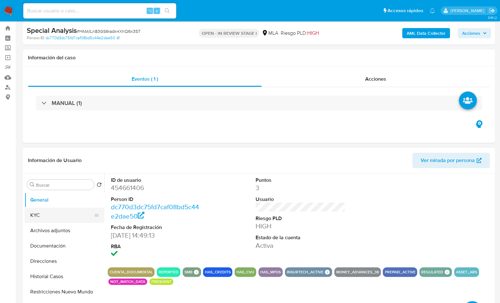
click at [46, 210] on button "KYC" at bounding box center [62, 215] width 75 height 15
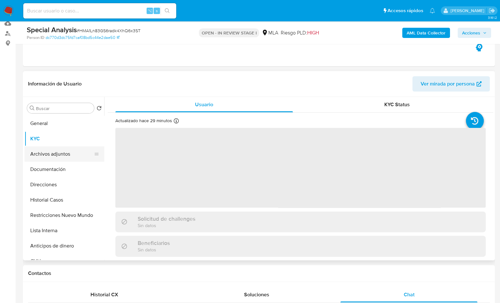
scroll to position [71, 0]
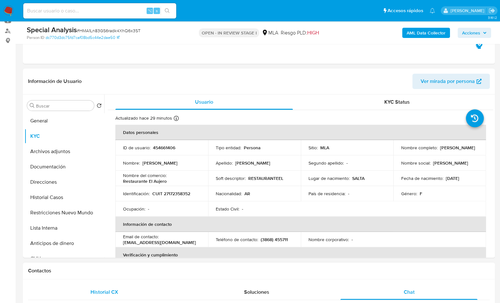
click at [112, 287] on div "Historial CX" at bounding box center [104, 291] width 137 height 15
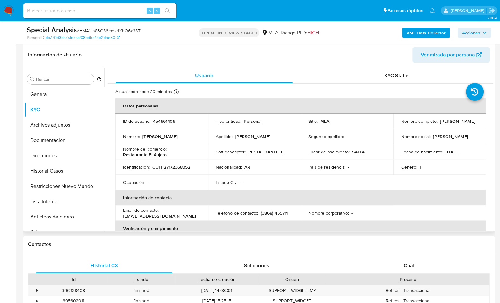
scroll to position [96, 0]
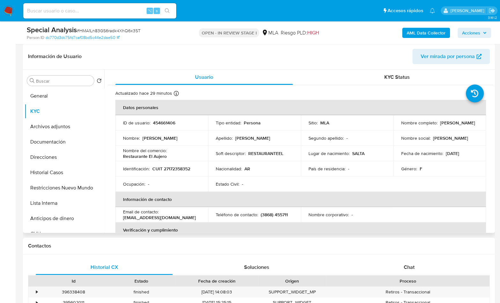
click at [178, 171] on p "CUIT 27172358352" at bounding box center [171, 169] width 38 height 6
copy p "27172358352"
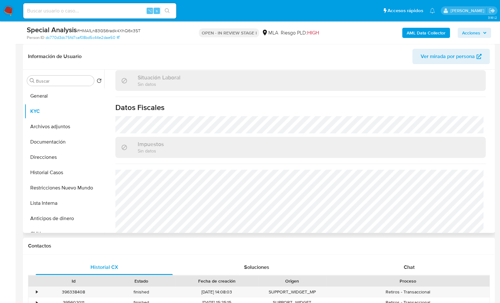
scroll to position [341, 0]
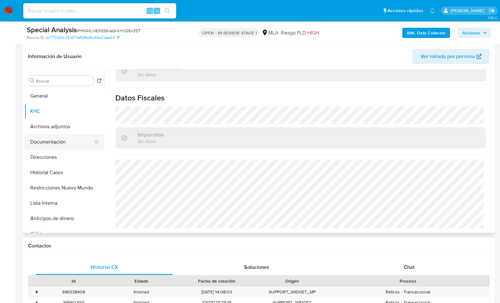
click at [57, 144] on button "Documentación" at bounding box center [62, 141] width 75 height 15
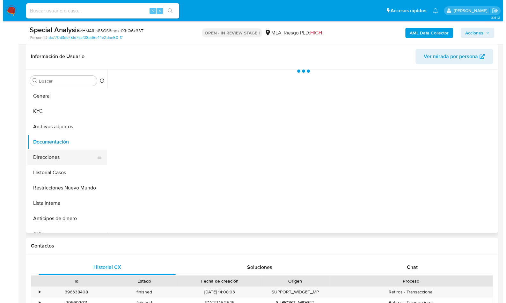
scroll to position [0, 0]
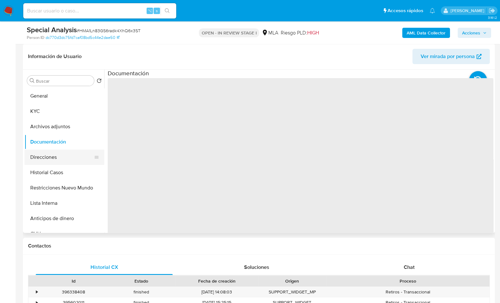
click at [54, 155] on button "Direcciones" at bounding box center [62, 157] width 75 height 15
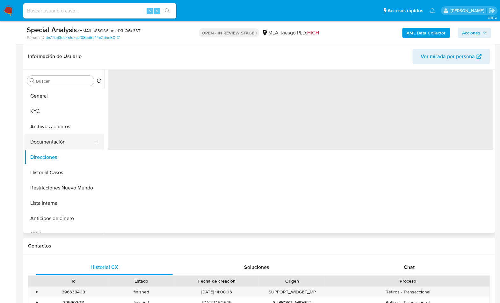
click at [53, 142] on button "Documentación" at bounding box center [62, 141] width 75 height 15
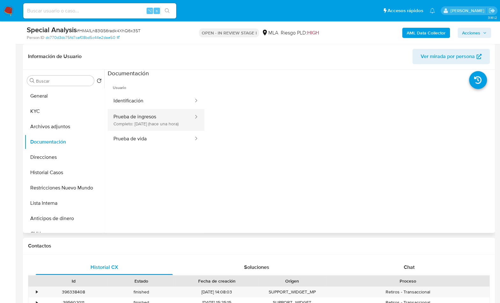
click at [158, 121] on button "Prueba de ingresos Completo: [DATE] (hace una hora)" at bounding box center [151, 120] width 86 height 22
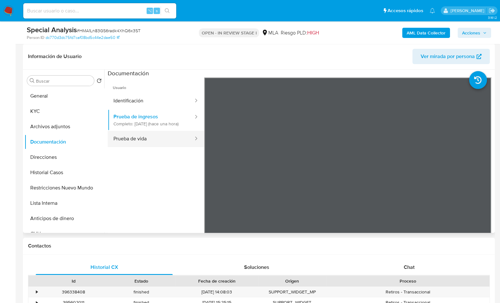
click at [163, 147] on button "Prueba de vida" at bounding box center [151, 139] width 86 height 16
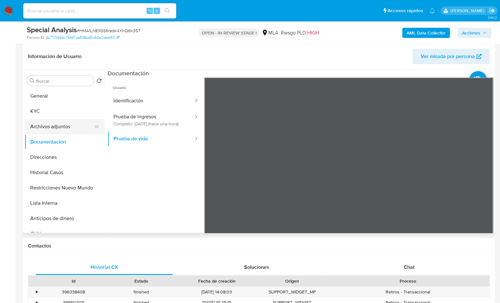
click at [57, 127] on button "Archivos adjuntos" at bounding box center [62, 126] width 75 height 15
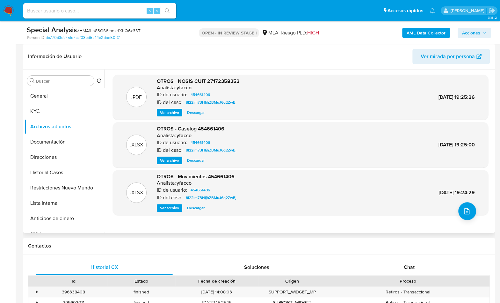
click at [170, 161] on span "Ver archivo" at bounding box center [169, 160] width 19 height 6
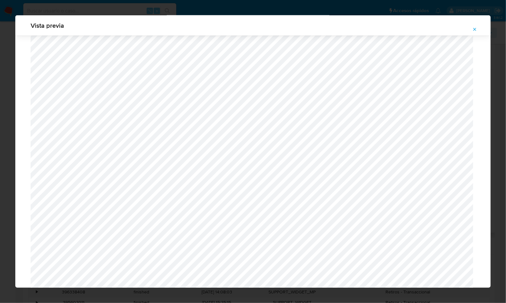
scroll to position [424, 0]
click at [477, 30] on icon "Attachment preview" at bounding box center [474, 29] width 5 height 5
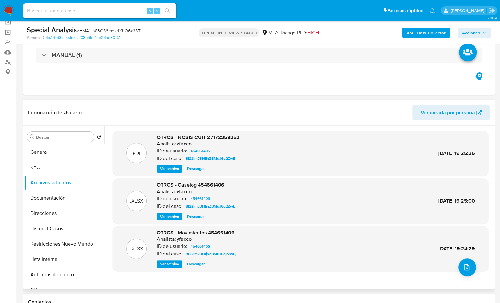
scroll to position [39, 0]
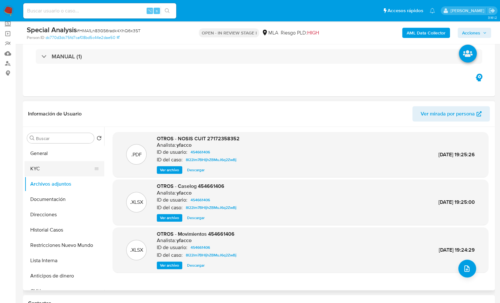
click at [35, 171] on button "KYC" at bounding box center [62, 168] width 75 height 15
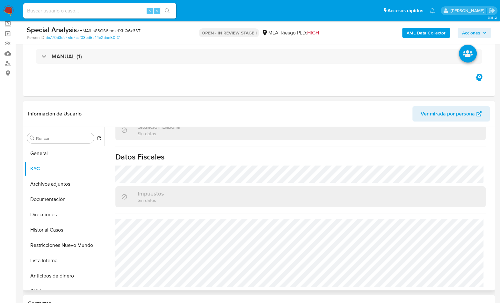
scroll to position [341, 0]
click at [54, 199] on button "Documentación" at bounding box center [62, 199] width 75 height 15
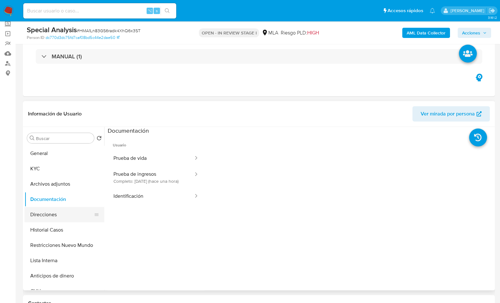
click at [61, 217] on button "Direcciones" at bounding box center [62, 214] width 75 height 15
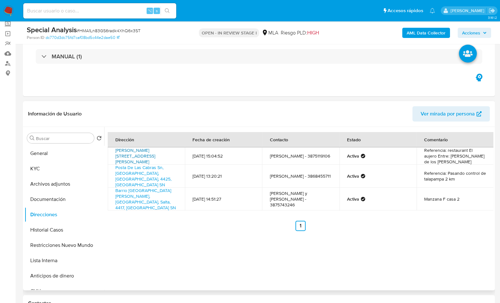
click at [149, 154] on link "Calle Ruiz De Los Llanos Sn, Cachi, Salta, 4417, Argentina SN" at bounding box center [135, 156] width 40 height 18
click at [46, 169] on button "KYC" at bounding box center [62, 168] width 75 height 15
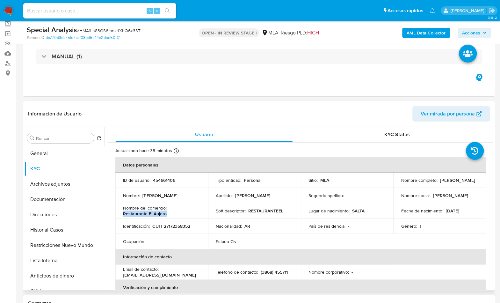
drag, startPoint x: 124, startPoint y: 214, endPoint x: 168, endPoint y: 214, distance: 44.0
click at [168, 214] on div "Nombre del comercio : Restaurante El Aujero" at bounding box center [161, 210] width 77 height 11
copy p "Restaurante El Aujero"
click at [57, 210] on button "Direcciones" at bounding box center [62, 214] width 75 height 15
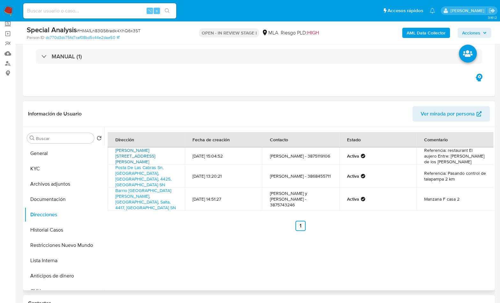
click at [149, 155] on link "Calle Ruiz De Los Llanos Sn, Cachi, Salta, 4417, Argentina SN" at bounding box center [135, 156] width 40 height 18
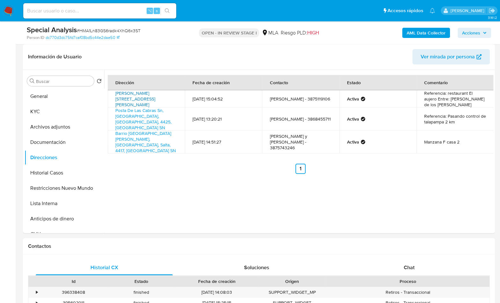
scroll to position [244, 0]
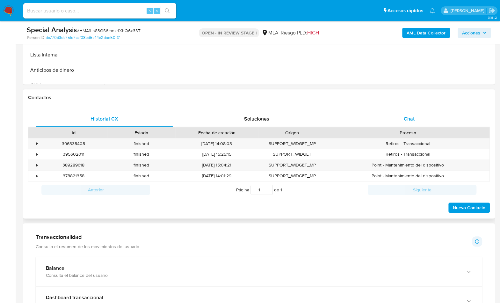
click at [413, 114] on div "Chat" at bounding box center [409, 118] width 137 height 15
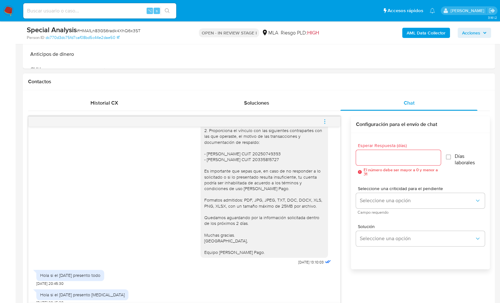
scroll to position [376, 0]
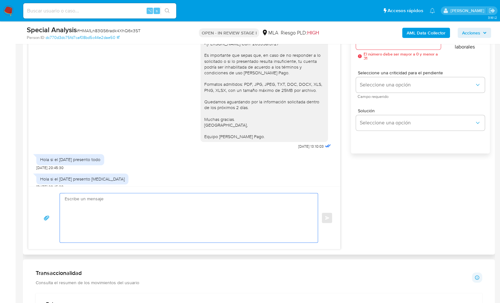
click at [178, 218] on textarea at bounding box center [187, 217] width 245 height 49
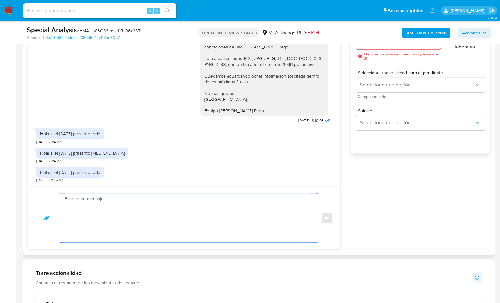
scroll to position [658, 0]
click at [119, 197] on textarea at bounding box center [187, 217] width 245 height 49
click at [119, 200] on textarea at bounding box center [187, 217] width 245 height 49
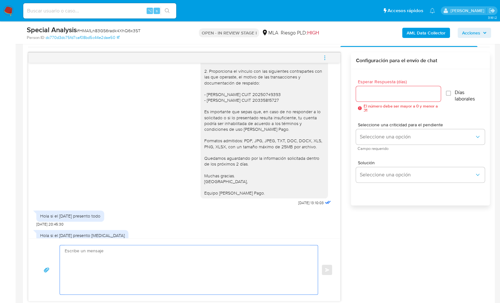
scroll to position [320, 0]
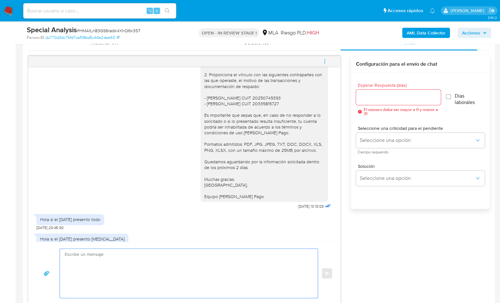
click at [329, 59] on button "menu-action" at bounding box center [324, 61] width 21 height 15
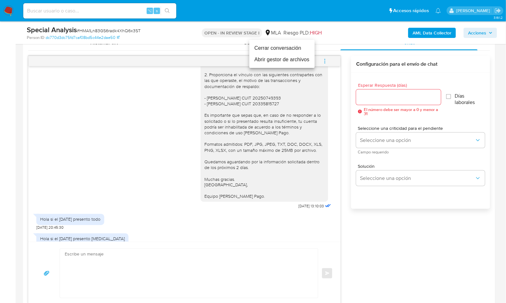
click at [286, 48] on li "Cerrar conversación" at bounding box center [281, 47] width 65 height 11
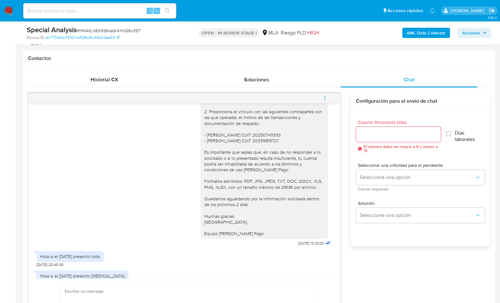
scroll to position [192, 0]
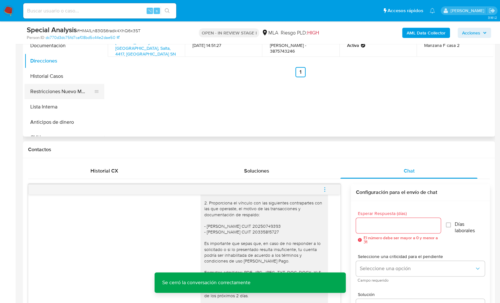
click at [76, 95] on button "Restricciones Nuevo Mundo" at bounding box center [62, 91] width 75 height 15
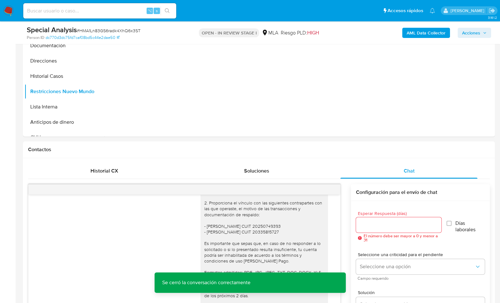
click at [413, 37] on b "AML Data Collector" at bounding box center [426, 33] width 39 height 10
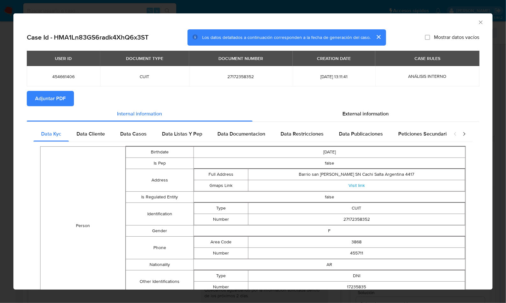
click at [67, 93] on button "Adjuntar PDF" at bounding box center [50, 98] width 47 height 15
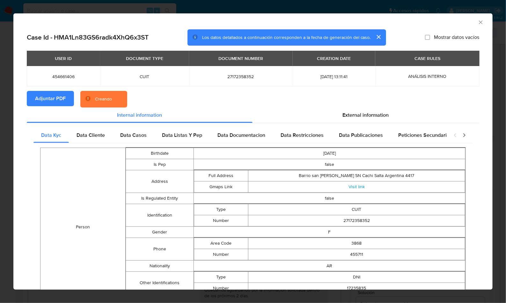
click at [240, 105] on section "Adjuntar PDF Creando" at bounding box center [253, 99] width 452 height 17
drag, startPoint x: 257, startPoint y: 103, endPoint x: 310, endPoint y: 88, distance: 55.2
click at [257, 103] on section "Adjuntar PDF Creando" at bounding box center [253, 99] width 452 height 17
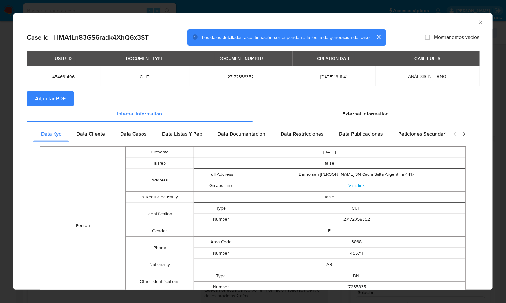
click at [478, 23] on icon "Cerrar ventana" at bounding box center [481, 22] width 6 height 6
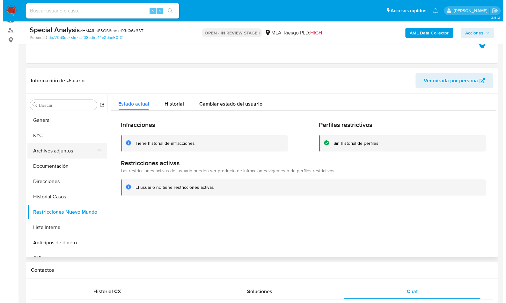
scroll to position [70, 0]
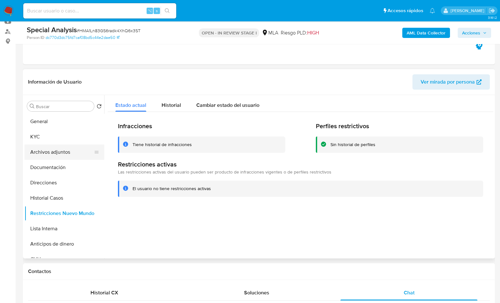
click at [74, 150] on button "Archivos adjuntos" at bounding box center [62, 151] width 75 height 15
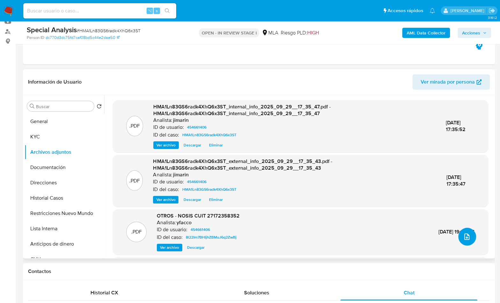
click at [468, 242] on button "upload-file" at bounding box center [468, 237] width 18 height 18
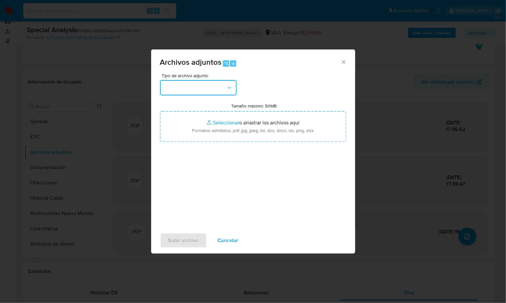
click at [220, 92] on button "button" at bounding box center [198, 87] width 77 height 15
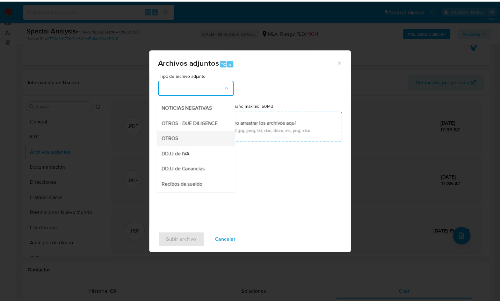
scroll to position [90, 0]
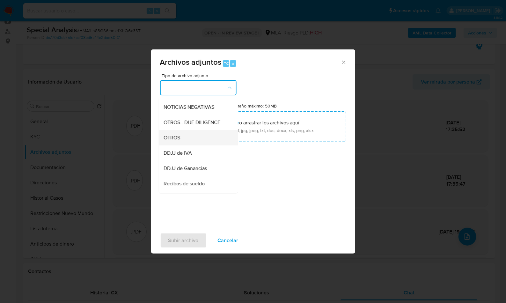
click at [189, 145] on div "OTROS" at bounding box center [196, 137] width 65 height 15
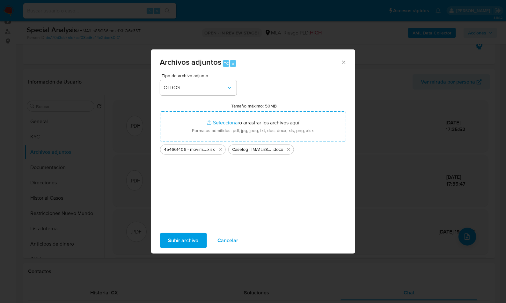
click at [190, 239] on span "Subir archivo" at bounding box center [183, 240] width 30 height 14
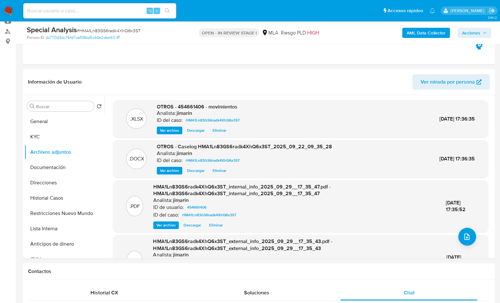
click at [475, 30] on span "Acciones" at bounding box center [471, 33] width 18 height 10
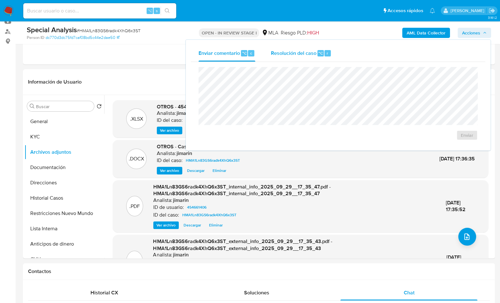
click at [322, 53] on div "⌥" at bounding box center [321, 53] width 6 height 6
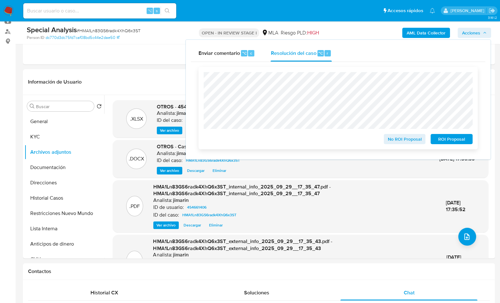
click at [397, 141] on span "No ROI Proposal" at bounding box center [404, 139] width 33 height 9
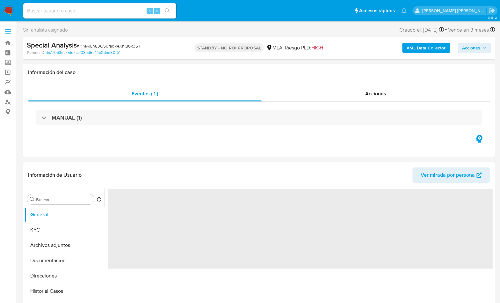
select select "10"
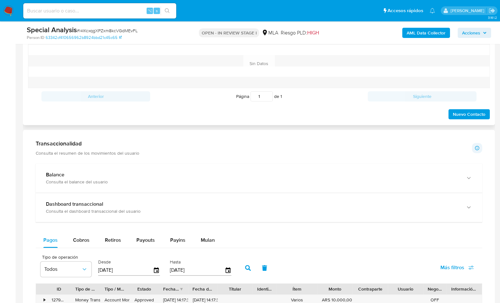
scroll to position [254, 0]
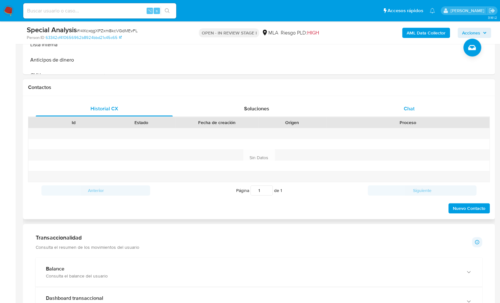
click at [406, 113] on div "Chat" at bounding box center [409, 108] width 137 height 15
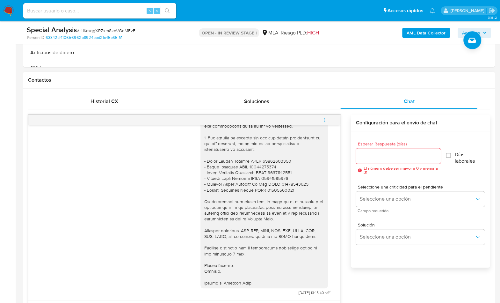
scroll to position [178, 0]
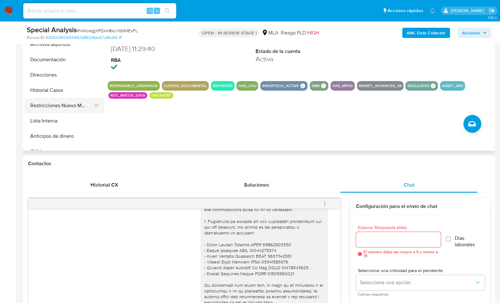
click at [85, 102] on button "Restricciones Nuevo Mundo" at bounding box center [62, 105] width 75 height 15
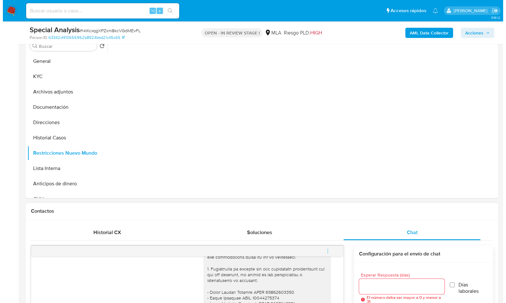
scroll to position [129, 0]
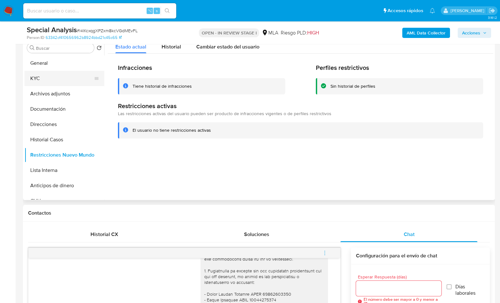
click at [37, 78] on button "KYC" at bounding box center [62, 78] width 75 height 15
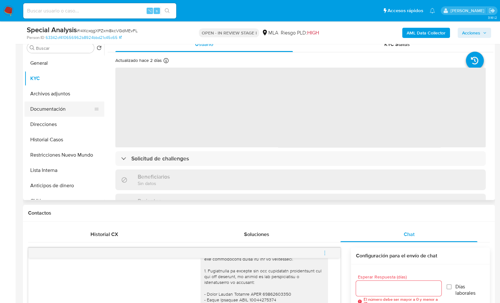
click at [44, 108] on button "Documentación" at bounding box center [62, 108] width 75 height 15
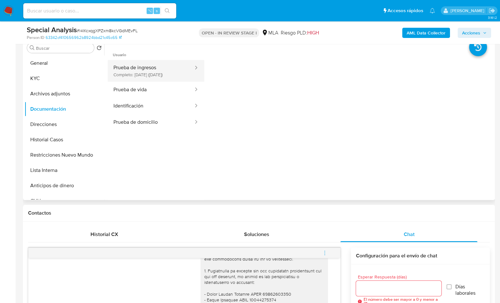
click at [152, 76] on button "Prueba de ingresos Completo: [DATE] ([DATE])" at bounding box center [151, 71] width 86 height 22
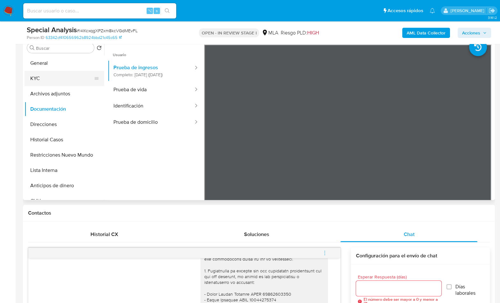
click at [48, 78] on button "KYC" at bounding box center [62, 78] width 75 height 15
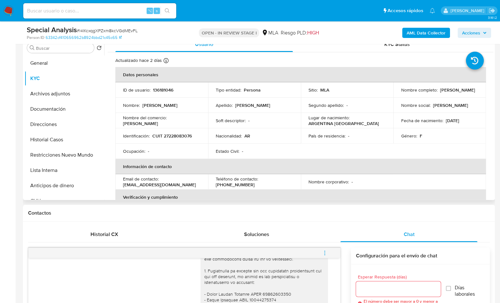
click at [183, 139] on p "CUIT 27228083076" at bounding box center [172, 136] width 40 height 6
copy p "27228083076"
click at [56, 93] on button "Archivos adjuntos" at bounding box center [62, 93] width 75 height 15
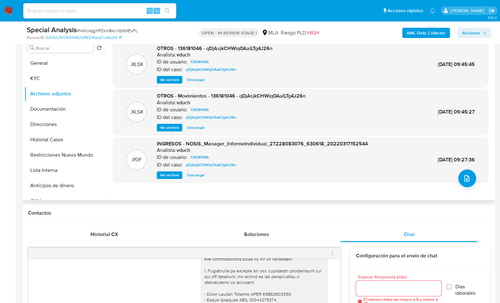
click at [169, 80] on span "Ver archivo" at bounding box center [169, 80] width 19 height 6
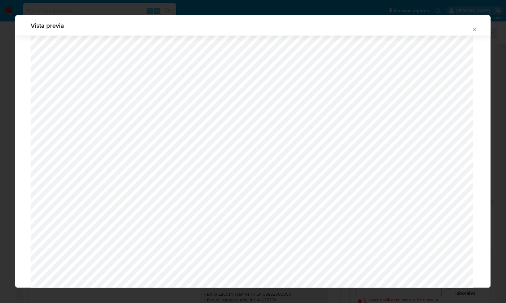
scroll to position [404, 0]
click at [82, 293] on div "Vista previa" at bounding box center [253, 151] width 506 height 303
click at [477, 25] on span "Attachment preview" at bounding box center [474, 29] width 5 height 9
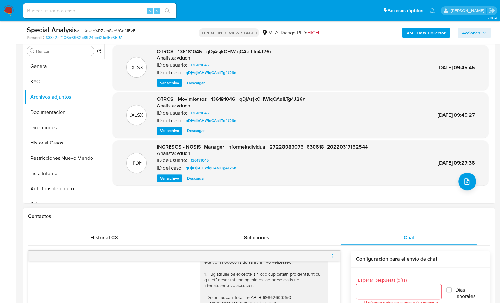
scroll to position [231, 0]
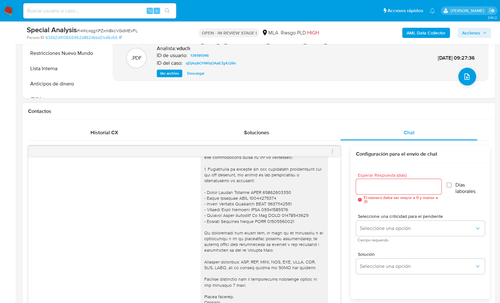
click at [334, 151] on icon "menu-action" at bounding box center [333, 151] width 6 height 6
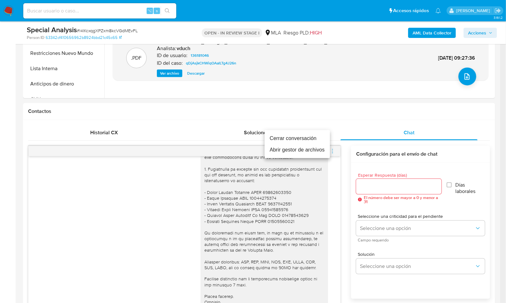
click at [301, 138] on li "Cerrar conversación" at bounding box center [297, 138] width 65 height 11
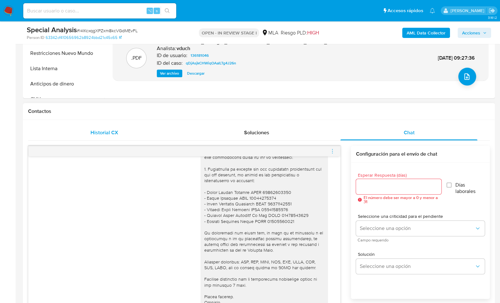
click at [138, 127] on div "Historial CX" at bounding box center [104, 132] width 137 height 15
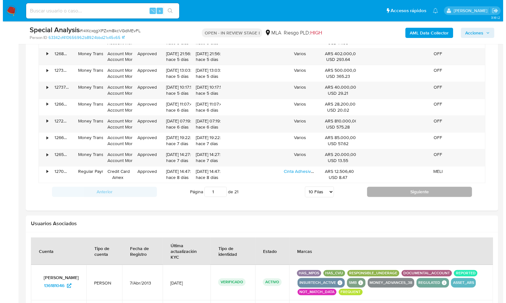
scroll to position [863, 0]
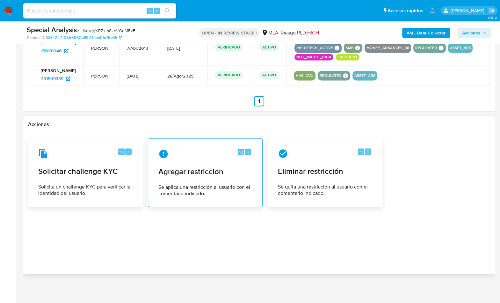
click at [203, 179] on div "⌥ 4 Agregar restricción Se aplica una restricción al usuario con el comentario …" at bounding box center [205, 172] width 104 height 58
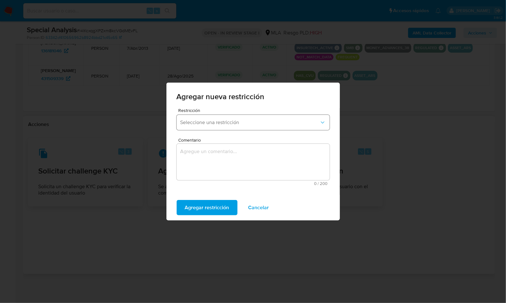
click at [228, 129] on button "Seleccione una restricción" at bounding box center [253, 122] width 153 height 15
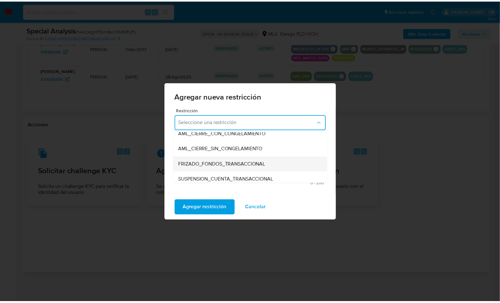
scroll to position [56, 0]
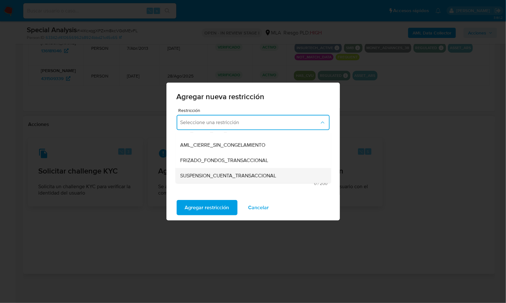
click at [232, 173] on span "SUSPENSION_CUENTA_TRANSACCIONAL" at bounding box center [228, 176] width 96 height 6
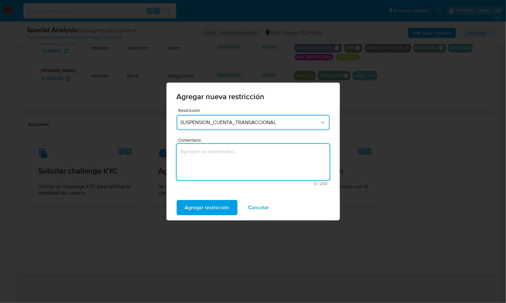
click at [238, 165] on textarea "Comentario" at bounding box center [253, 162] width 153 height 36
type textarea "AML"
click at [221, 204] on span "Agregar restricción" at bounding box center [207, 208] width 44 height 14
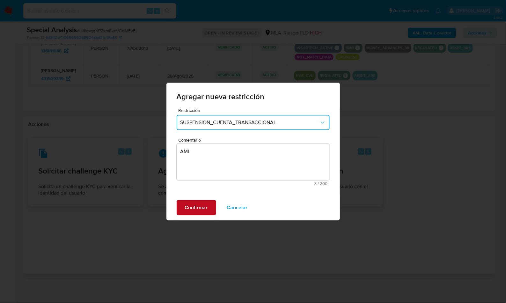
click at [208, 205] on button "Confirmar" at bounding box center [197, 207] width 40 height 15
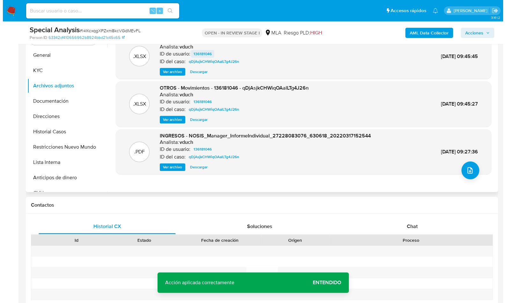
scroll to position [93, 0]
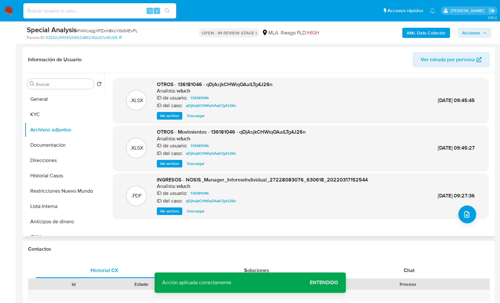
click at [164, 115] on span "Ver archivo" at bounding box center [169, 116] width 19 height 6
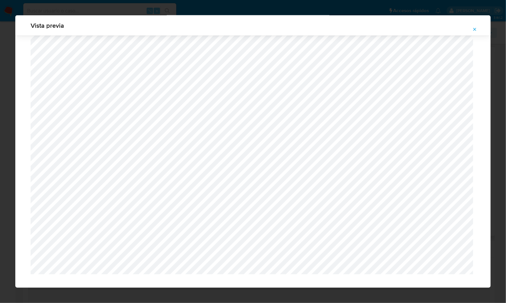
scroll to position [408, 0]
click at [474, 28] on icon "Attachment preview" at bounding box center [475, 29] width 3 height 3
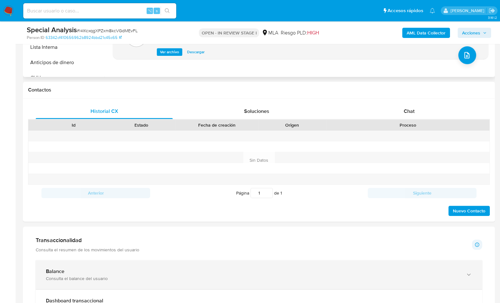
scroll to position [0, 0]
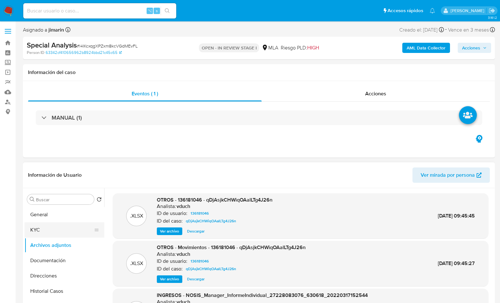
click at [44, 225] on button "KYC" at bounding box center [62, 229] width 75 height 15
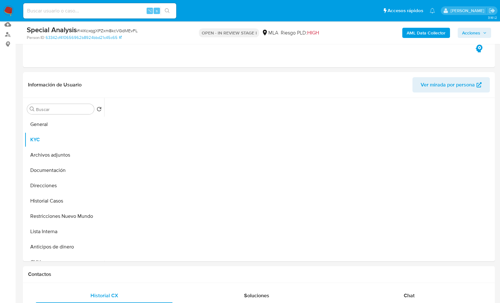
scroll to position [97, 0]
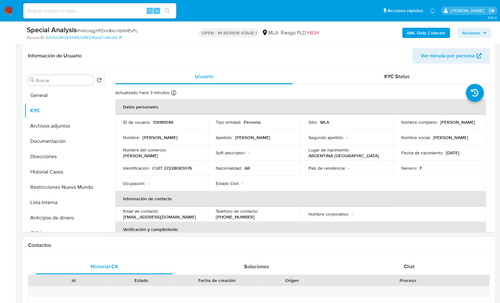
click at [158, 156] on p "[PERSON_NAME]" at bounding box center [140, 156] width 35 height 6
click at [64, 187] on button "Restricciones Nuevo Mundo" at bounding box center [62, 187] width 75 height 15
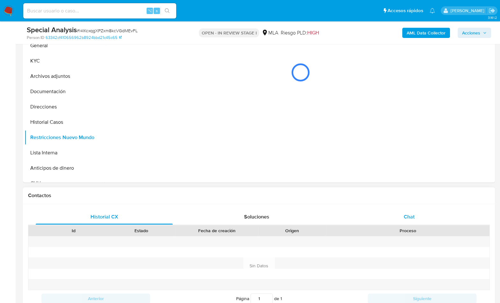
click at [418, 217] on div "Chat" at bounding box center [409, 216] width 137 height 15
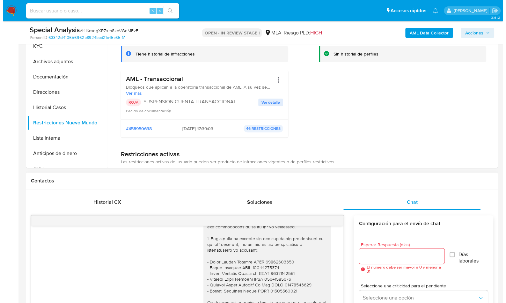
scroll to position [105, 0]
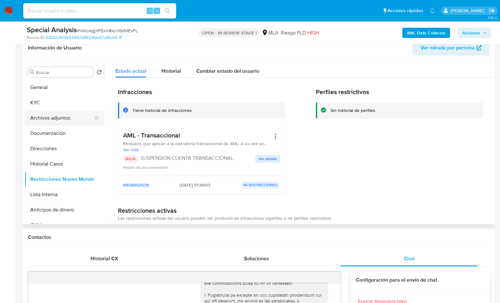
click at [50, 117] on button "Archivos adjuntos" at bounding box center [62, 117] width 75 height 15
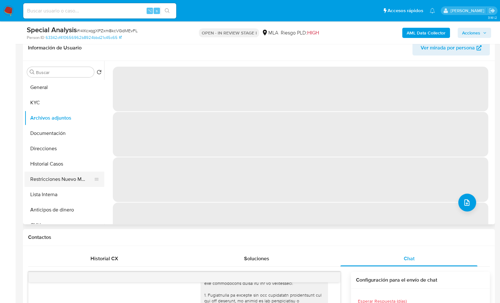
click at [74, 178] on button "Restricciones Nuevo Mundo" at bounding box center [62, 179] width 75 height 15
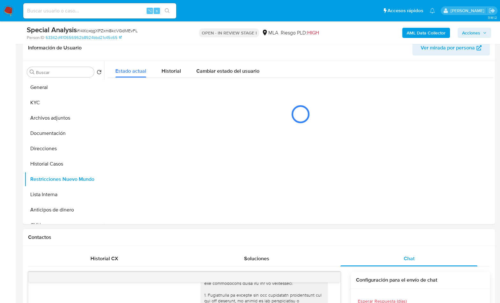
click at [408, 35] on b "AML Data Collector" at bounding box center [426, 33] width 39 height 10
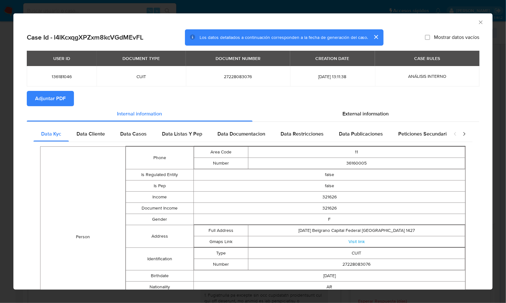
click at [63, 101] on span "Adjuntar PDF" at bounding box center [50, 99] width 31 height 14
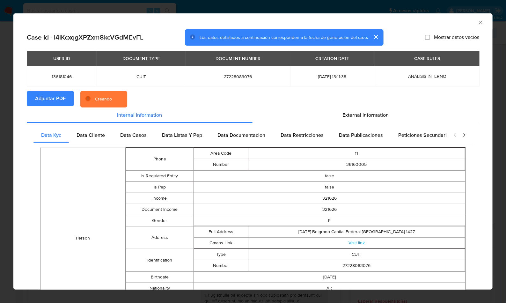
click at [247, 95] on section "Adjuntar PDF Creando" at bounding box center [253, 99] width 452 height 17
click at [442, 23] on div "AML Data Collector" at bounding box center [248, 21] width 460 height 7
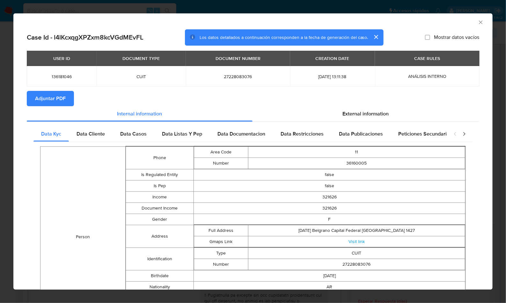
click at [478, 20] on icon "Cerrar ventana" at bounding box center [481, 22] width 6 height 6
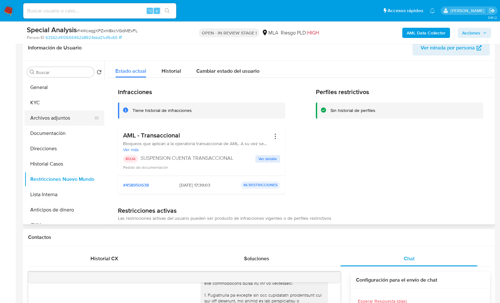
click at [50, 111] on button "Archivos adjuntos" at bounding box center [62, 117] width 75 height 15
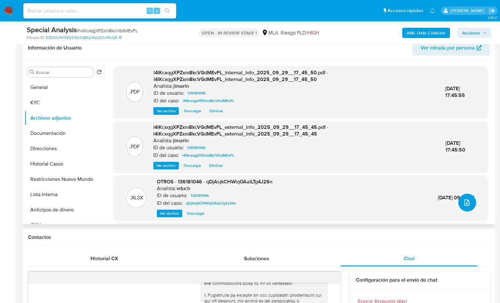
click at [463, 201] on icon "upload-file" at bounding box center [467, 203] width 8 height 8
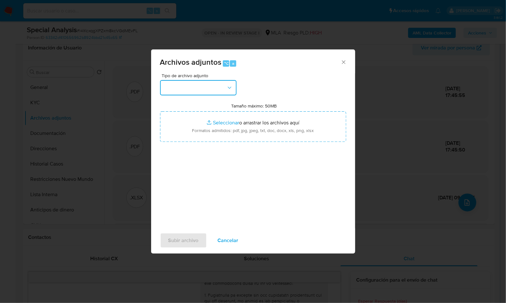
click at [184, 88] on button "button" at bounding box center [198, 87] width 77 height 15
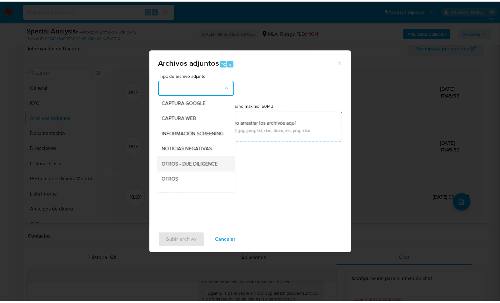
scroll to position [53, 0]
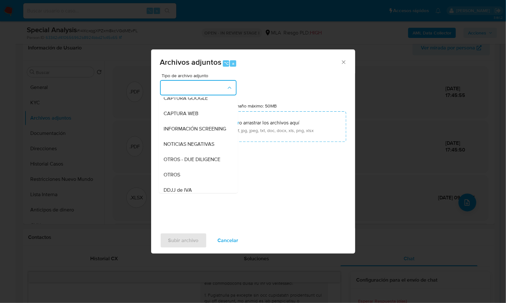
click at [177, 182] on div "OTROS" at bounding box center [196, 174] width 65 height 15
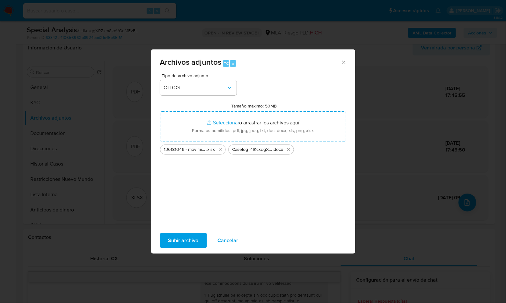
click at [190, 231] on div "Subir archivo Cancelar" at bounding box center [253, 240] width 204 height 24
click at [187, 234] on span "Subir archivo" at bounding box center [183, 240] width 30 height 14
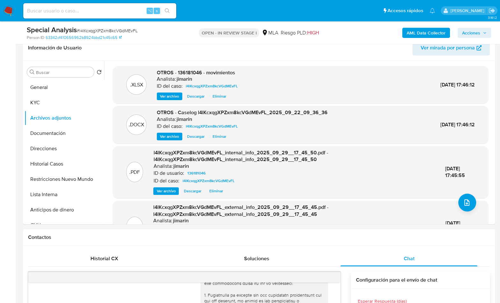
click at [462, 37] on span "Acciones" at bounding box center [471, 33] width 18 height 10
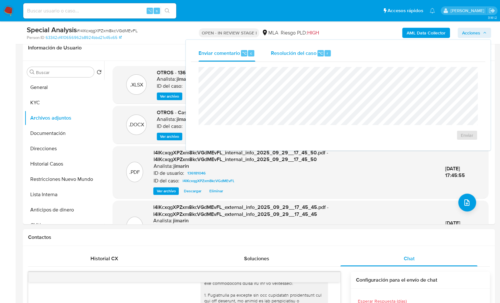
click at [305, 57] on div "Resolución del caso ⌥ r" at bounding box center [301, 53] width 61 height 17
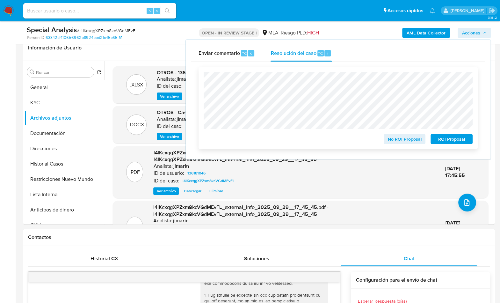
click at [450, 138] on span "ROI Proposal" at bounding box center [451, 139] width 33 height 9
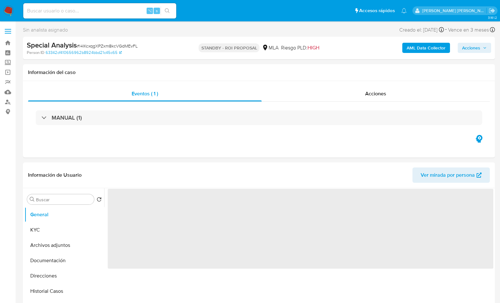
select select "10"
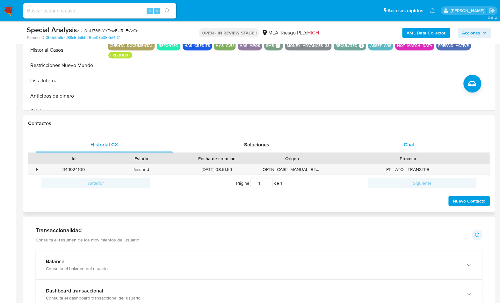
click at [419, 149] on div "Chat" at bounding box center [409, 144] width 137 height 15
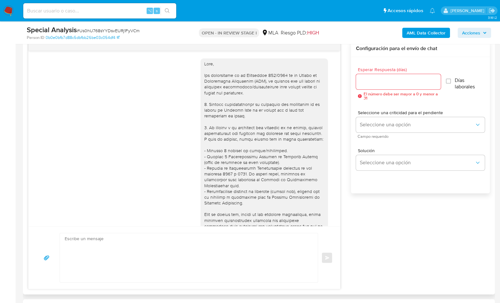
scroll to position [715, 0]
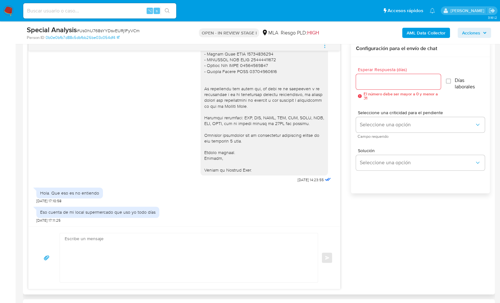
click at [427, 227] on div "17/09/2025 14:48:06 Hola, Esperamos que te encuentres muy bien. Te consultamos …" at bounding box center [259, 164] width 462 height 249
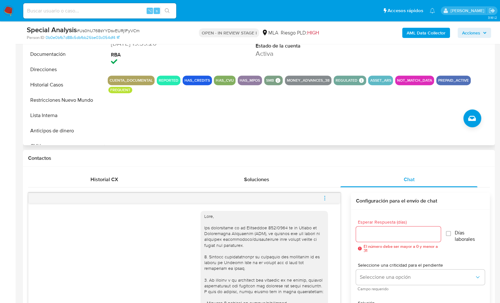
scroll to position [61, 0]
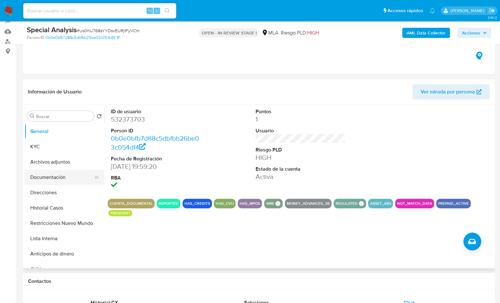
click at [46, 177] on button "Documentación" at bounding box center [62, 177] width 75 height 15
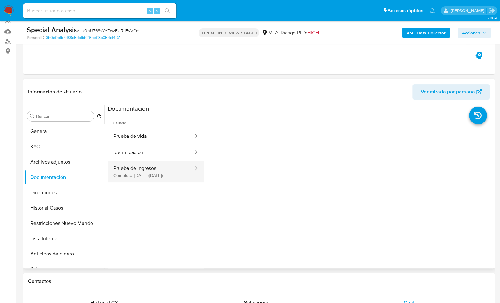
click at [146, 174] on button "Prueba de ingresos Completo: 23/12/2022 (hace 3 años)" at bounding box center [151, 172] width 86 height 22
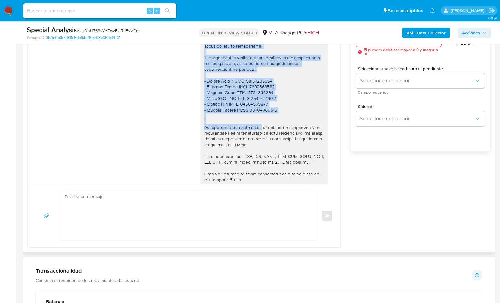
scroll to position [715, 0]
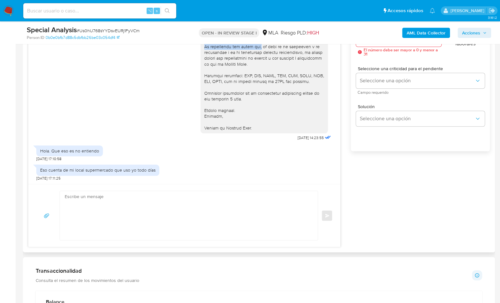
drag, startPoint x: 197, startPoint y: 138, endPoint x: 254, endPoint y: 125, distance: 58.2
copy div "Hola, En función de las operaciones registradas en tu cuenta de Mercado Pago, n…"
click at [175, 211] on textarea at bounding box center [187, 215] width 245 height 49
paste textarea "Hola, En función de las operaciones registradas en tu cuenta de Mercado Pago, n…"
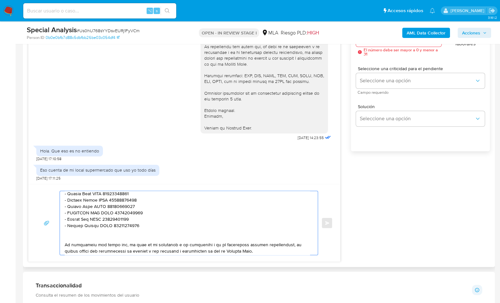
scroll to position [163, 0]
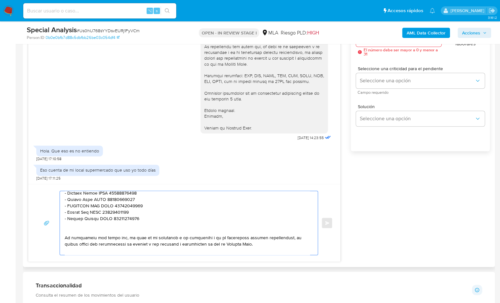
click at [84, 230] on textarea at bounding box center [187, 223] width 245 height 64
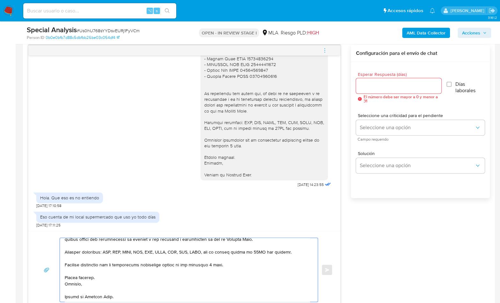
scroll to position [327, 0]
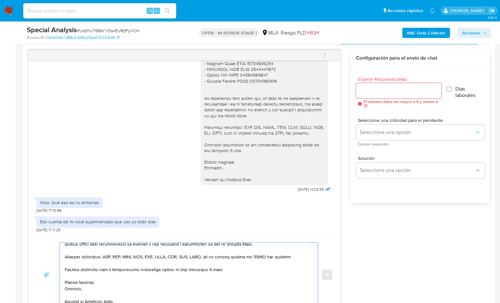
type textarea "Hola, En función de las operaciones registradas en tu cuenta de Mercado Pago, n…"
click at [371, 88] on input "Esperar Respuesta (días)" at bounding box center [398, 90] width 85 height 8
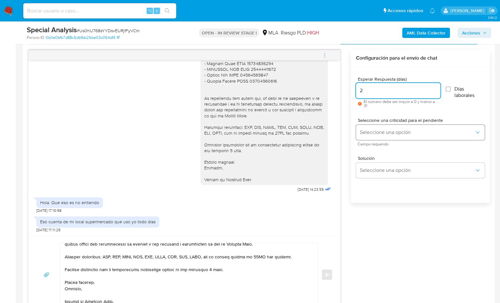
type input "2"
click at [390, 135] on button "Seleccione una opción" at bounding box center [420, 132] width 129 height 15
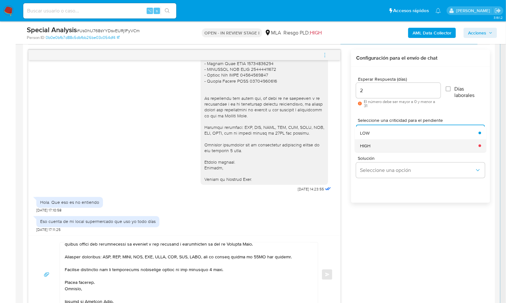
click at [389, 150] on div "HIGH" at bounding box center [417, 145] width 115 height 13
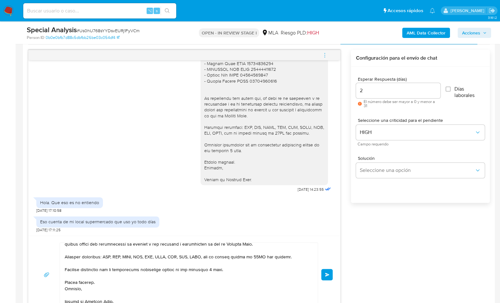
click at [326, 271] on button "Enviar" at bounding box center [326, 274] width 11 height 11
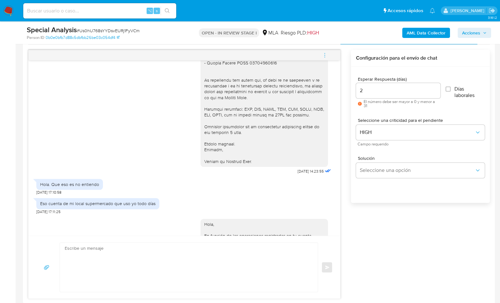
scroll to position [1058, 0]
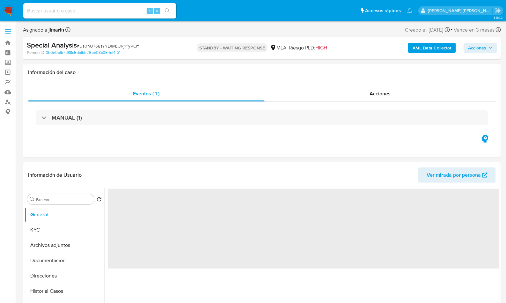
select select "10"
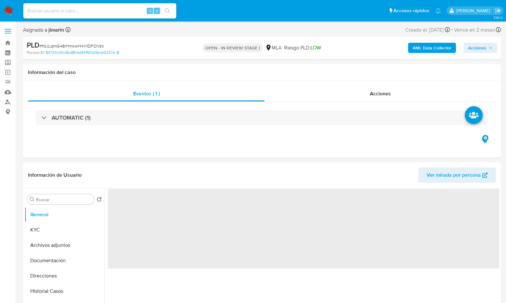
select select "10"
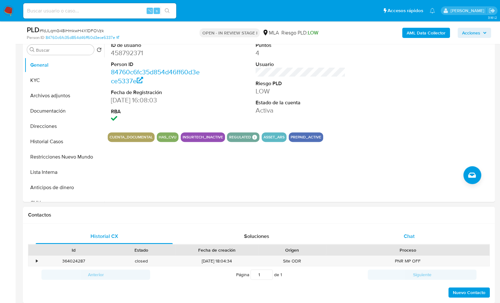
drag, startPoint x: 423, startPoint y: 233, endPoint x: 427, endPoint y: 231, distance: 4.5
click at [423, 233] on div "Chat" at bounding box center [409, 236] width 137 height 15
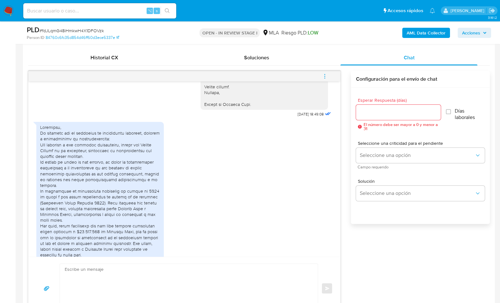
scroll to position [171, 0]
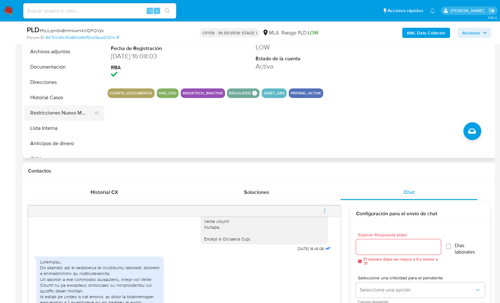
click at [57, 110] on button "Restricciones Nuevo Mundo" at bounding box center [62, 112] width 75 height 15
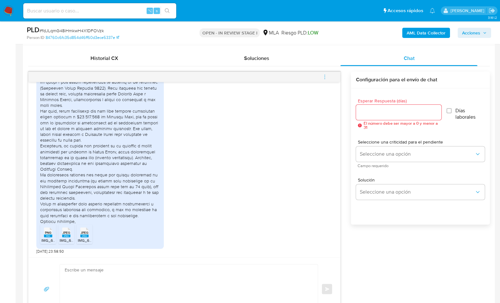
scroll to position [862, 0]
click at [48, 235] on rect at bounding box center [48, 235] width 8 height 3
click at [66, 232] on span "JPEG" at bounding box center [66, 233] width 8 height 4
click at [81, 231] on span "JPEG" at bounding box center [85, 233] width 8 height 4
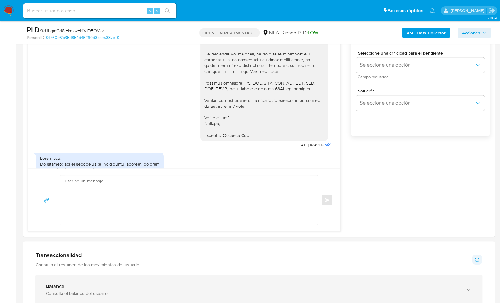
scroll to position [434, 0]
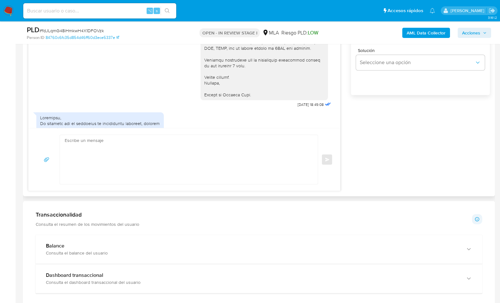
click at [145, 172] on textarea at bounding box center [187, 159] width 245 height 49
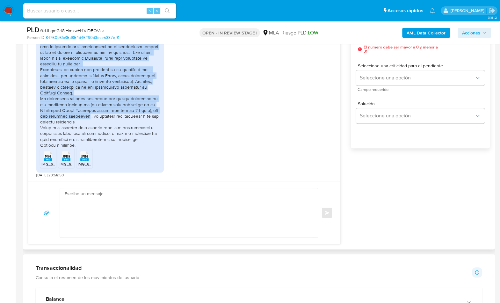
scroll to position [862, 0]
drag, startPoint x: 40, startPoint y: 107, endPoint x: 101, endPoint y: 121, distance: 62.3
click at [101, 121] on div at bounding box center [100, 40] width 120 height 215
copy div "Con respecto a las personas mencionadas, aclaro que Yanela Gentili es mi concub…"
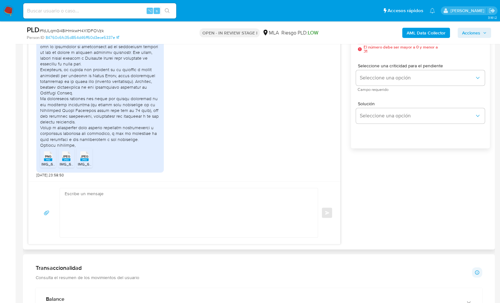
click at [195, 212] on textarea at bounding box center [187, 212] width 245 height 49
paste textarea "Hola, ¡Muchas gracias por tu respuesta! Confirmamos la recepción de la document…"
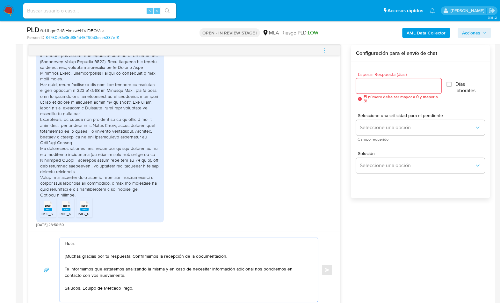
scroll to position [325, 0]
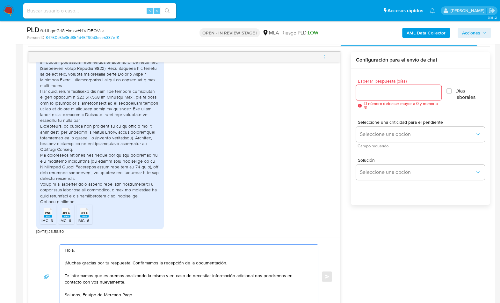
type textarea "Hola, ¡Muchas gracias por tu respuesta! Confirmamos la recepción de la document…"
click at [379, 90] on input "Esperar Respuesta (días)" at bounding box center [398, 92] width 85 height 8
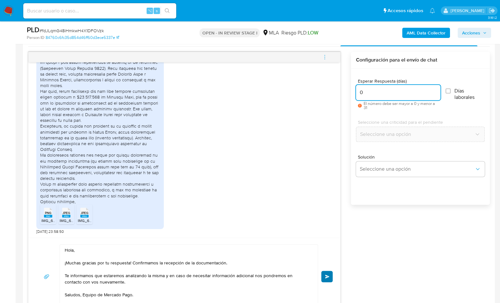
type input "0"
click at [327, 275] on span "Enviar" at bounding box center [327, 277] width 4 height 4
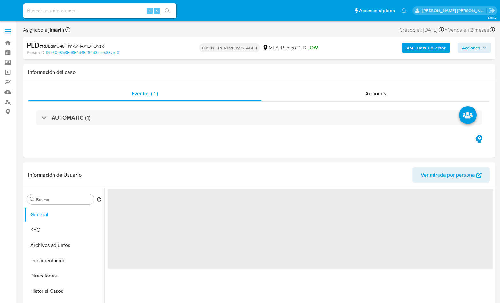
select select "10"
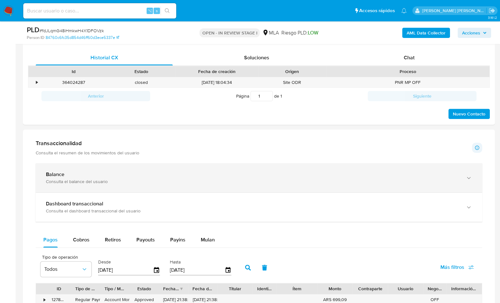
scroll to position [307, 0]
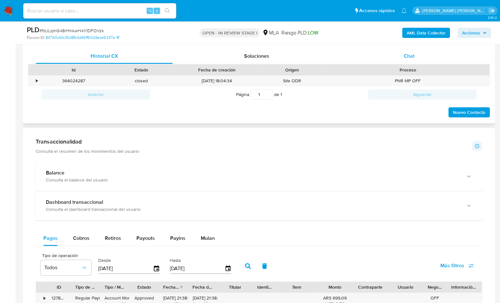
click at [399, 55] on div "Chat" at bounding box center [409, 55] width 137 height 15
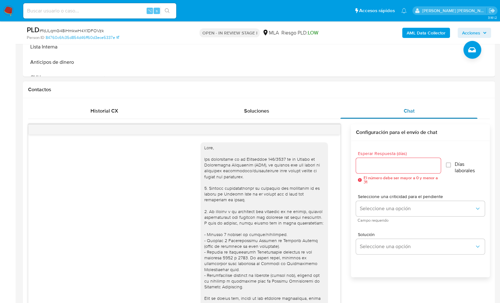
scroll to position [944, 0]
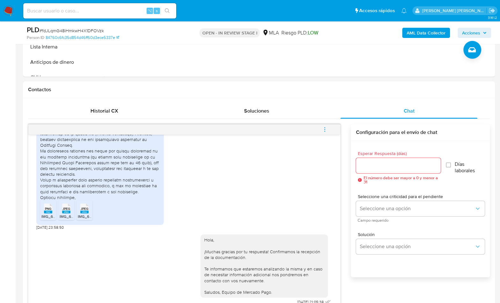
click at [332, 130] on button "menu-action" at bounding box center [324, 129] width 21 height 15
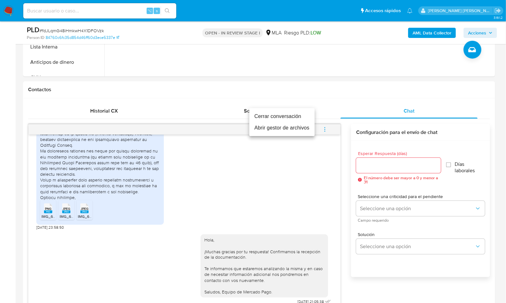
click at [282, 120] on li "Cerrar conversación" at bounding box center [281, 116] width 65 height 11
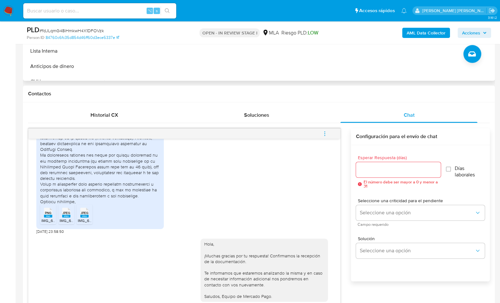
scroll to position [197, 0]
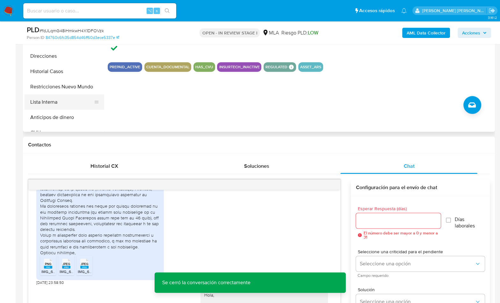
click at [94, 95] on div at bounding box center [96, 102] width 5 height 14
click at [77, 86] on button "Restricciones Nuevo Mundo" at bounding box center [62, 86] width 75 height 15
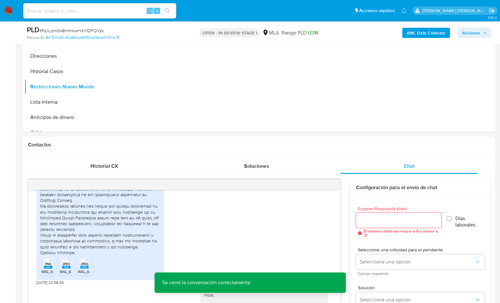
click at [413, 32] on b "AML Data Collector" at bounding box center [426, 33] width 39 height 10
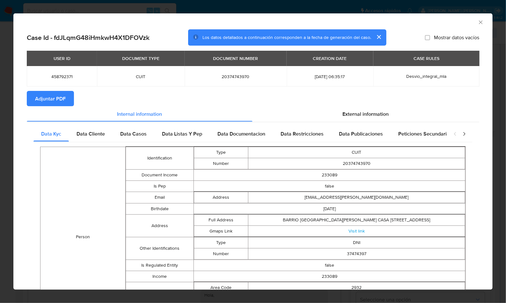
click at [59, 96] on span "Adjuntar PDF" at bounding box center [50, 99] width 31 height 14
click at [476, 18] on div "AML Data Collector" at bounding box center [252, 21] width 479 height 16
click at [478, 23] on icon "Cerrar ventana" at bounding box center [481, 22] width 6 height 6
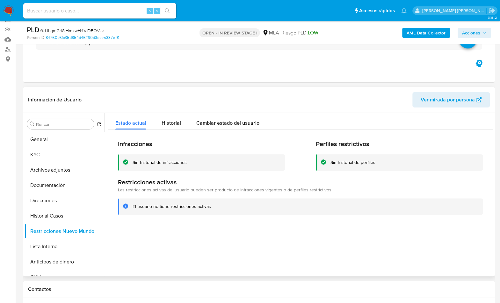
scroll to position [20, 0]
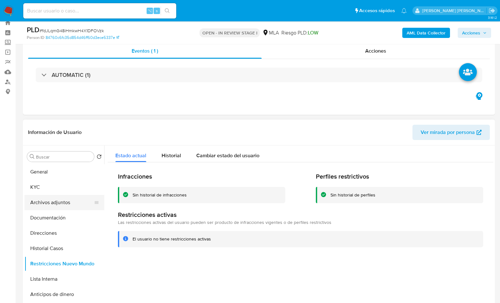
click at [58, 200] on button "Archivos adjuntos" at bounding box center [62, 202] width 75 height 15
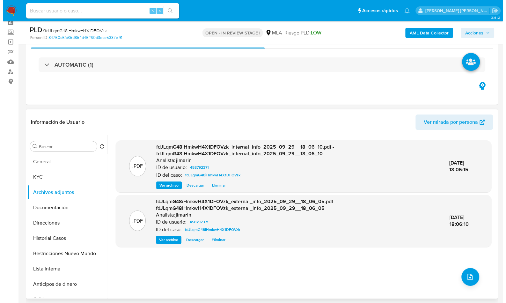
scroll to position [31, 0]
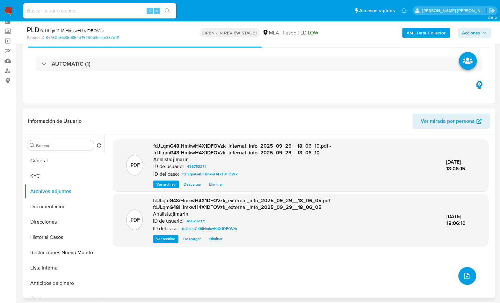
click at [469, 272] on button "upload-file" at bounding box center [468, 276] width 18 height 18
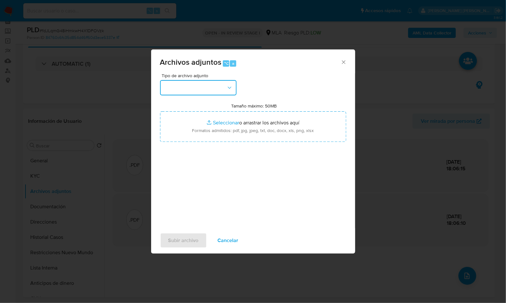
click at [194, 87] on button "button" at bounding box center [198, 87] width 77 height 15
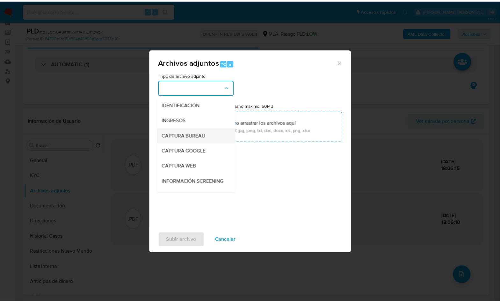
scroll to position [121, 0]
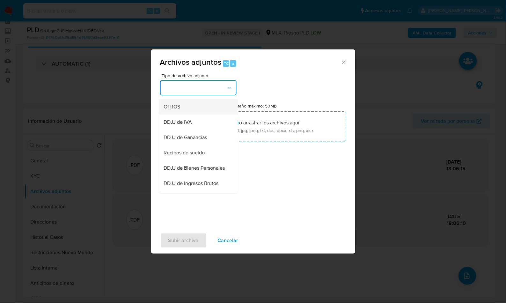
click at [174, 110] on span "OTROS" at bounding box center [172, 107] width 17 height 6
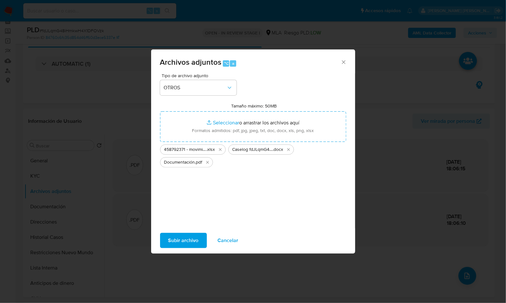
click at [195, 244] on span "Subir archivo" at bounding box center [183, 240] width 30 height 14
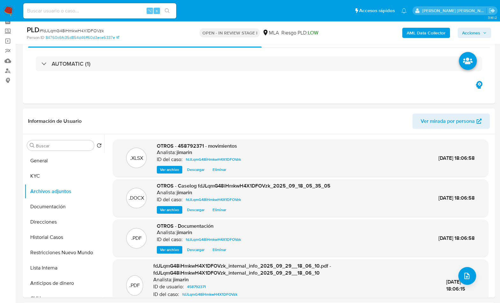
click at [474, 34] on span "Acciones" at bounding box center [471, 33] width 18 height 10
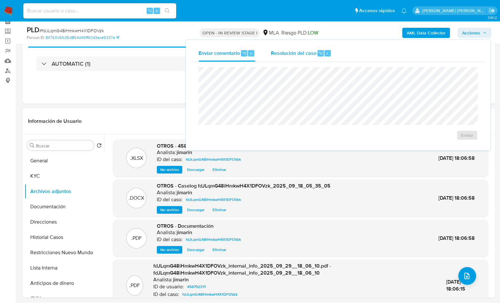
click at [313, 56] on div "Resolución del caso ⌥ r" at bounding box center [301, 53] width 61 height 17
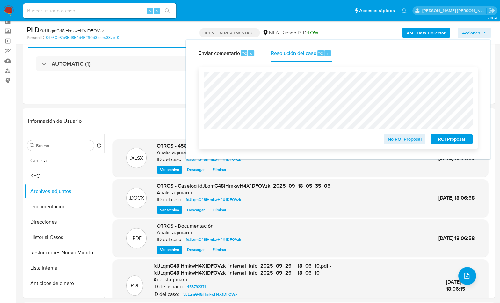
click at [395, 143] on span "No ROI Proposal" at bounding box center [404, 139] width 33 height 9
